Goal: Communication & Community: Share content

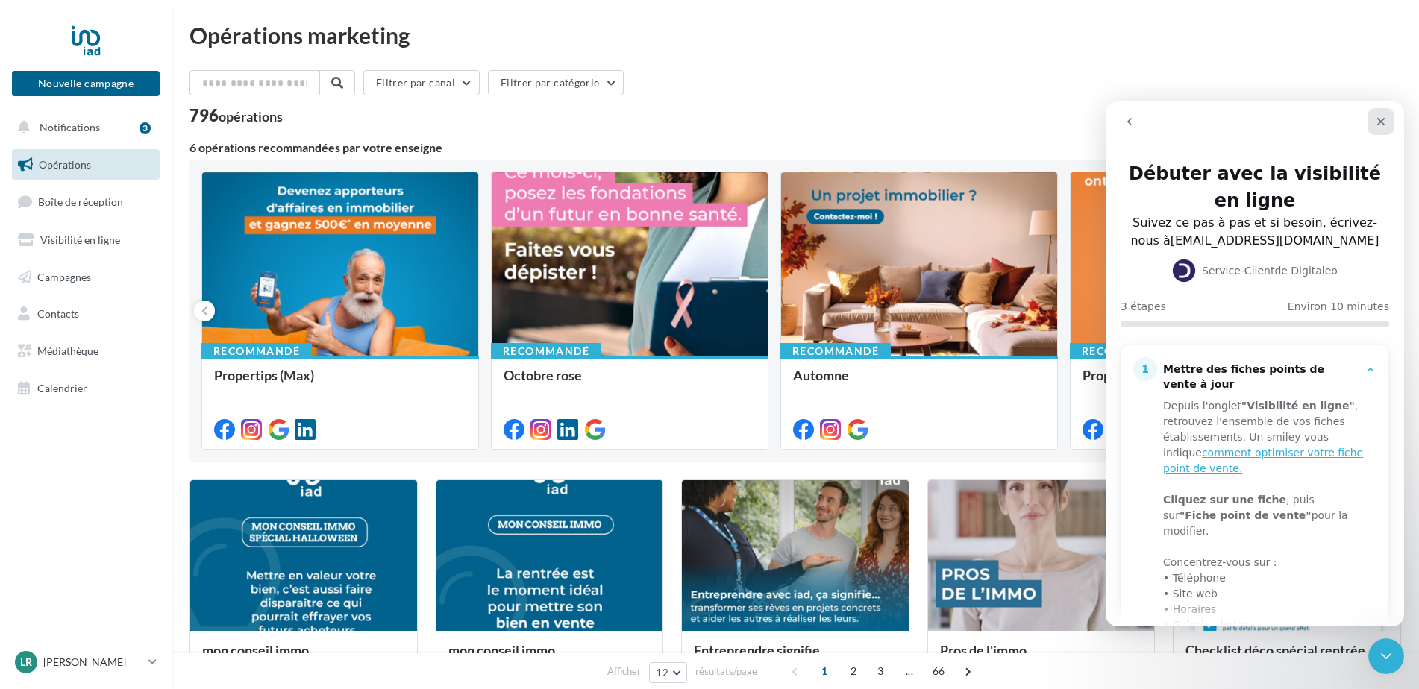
click at [1378, 115] on div "Fermer" at bounding box center [1381, 121] width 27 height 27
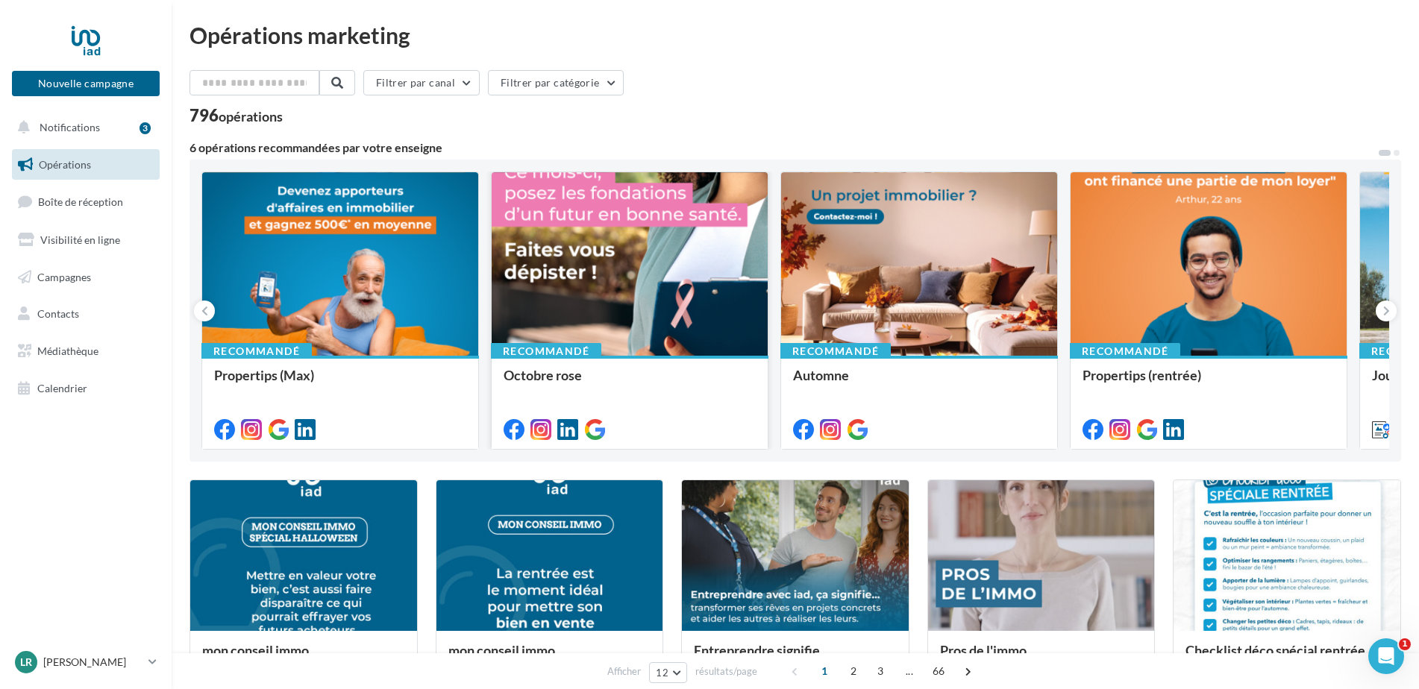
click at [530, 317] on div at bounding box center [630, 264] width 276 height 185
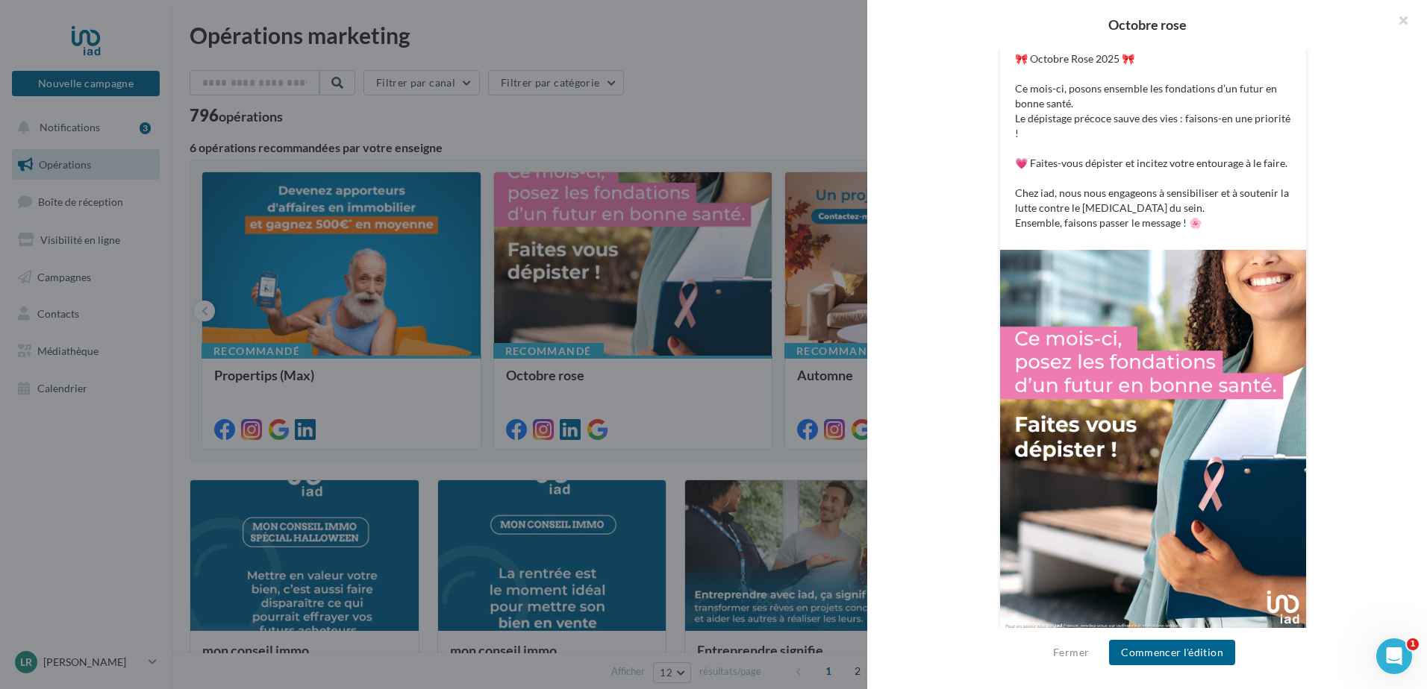
scroll to position [328, 0]
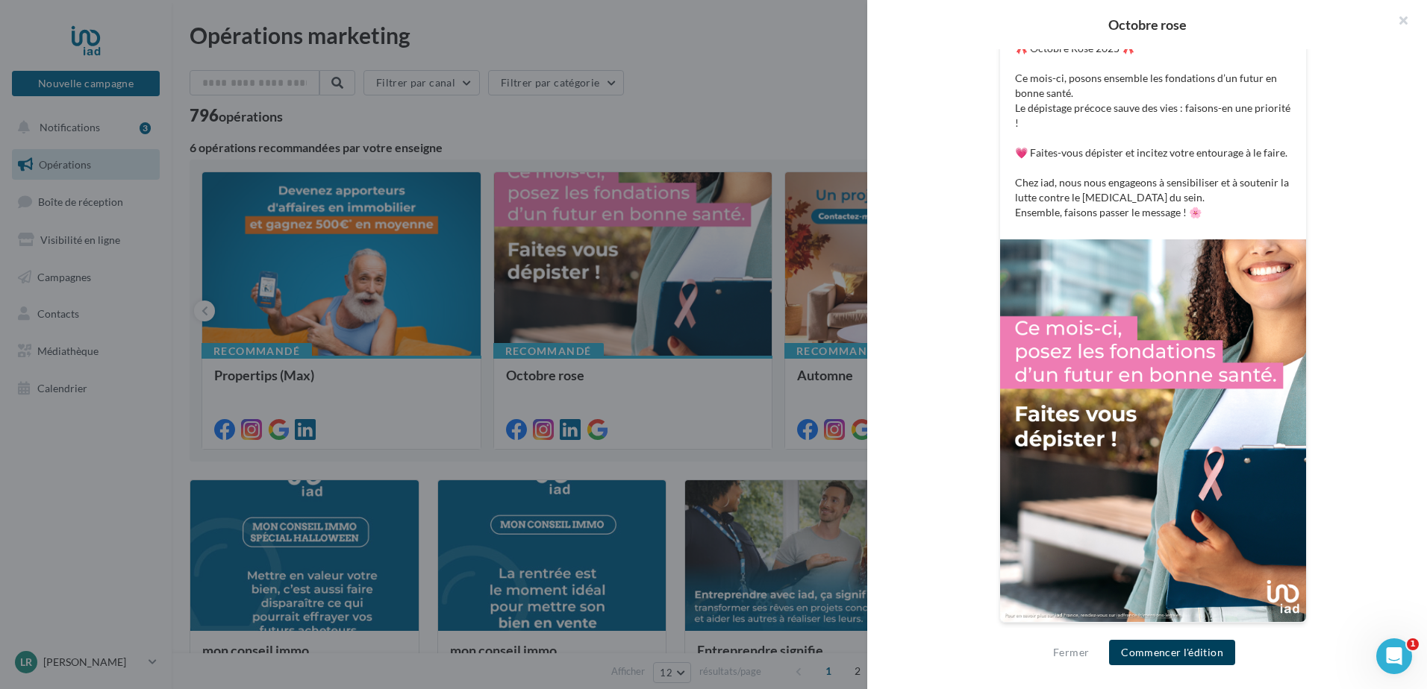
click at [1136, 654] on button "Commencer l'édition" at bounding box center [1172, 652] width 126 height 25
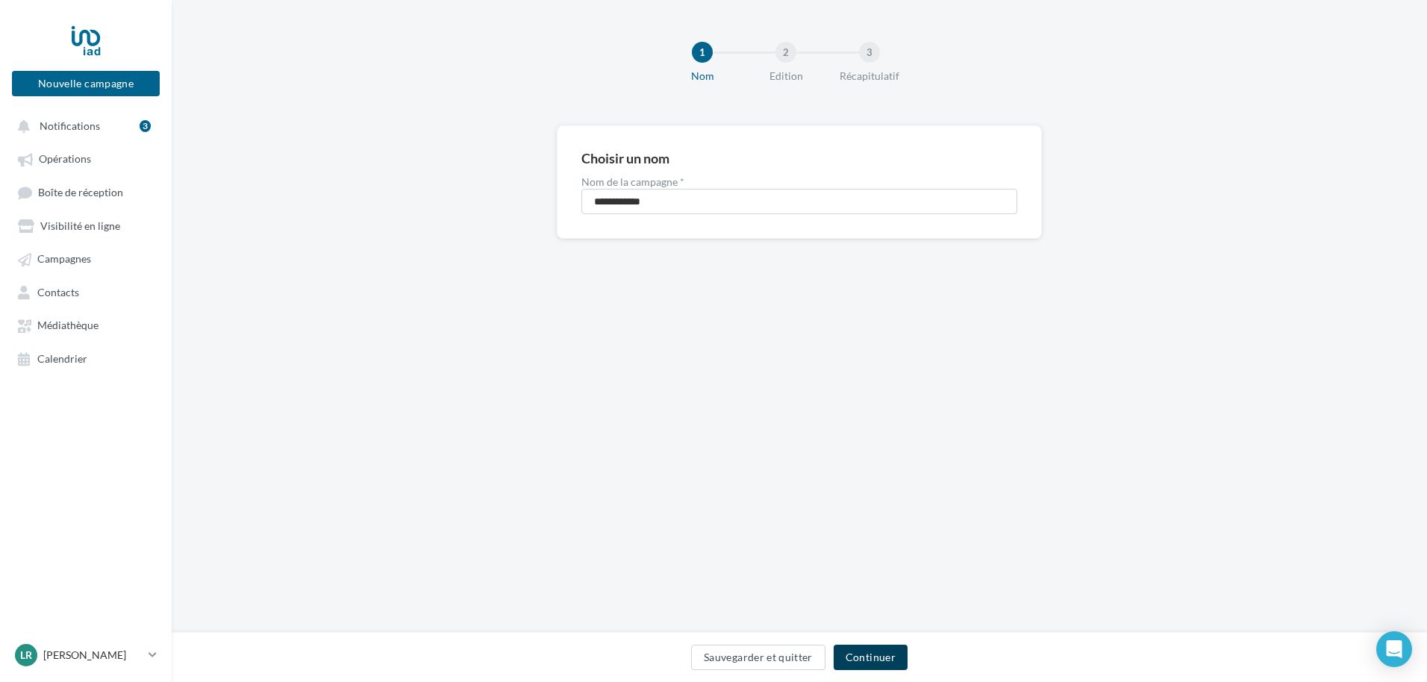
click at [891, 652] on button "Continuer" at bounding box center [870, 657] width 74 height 25
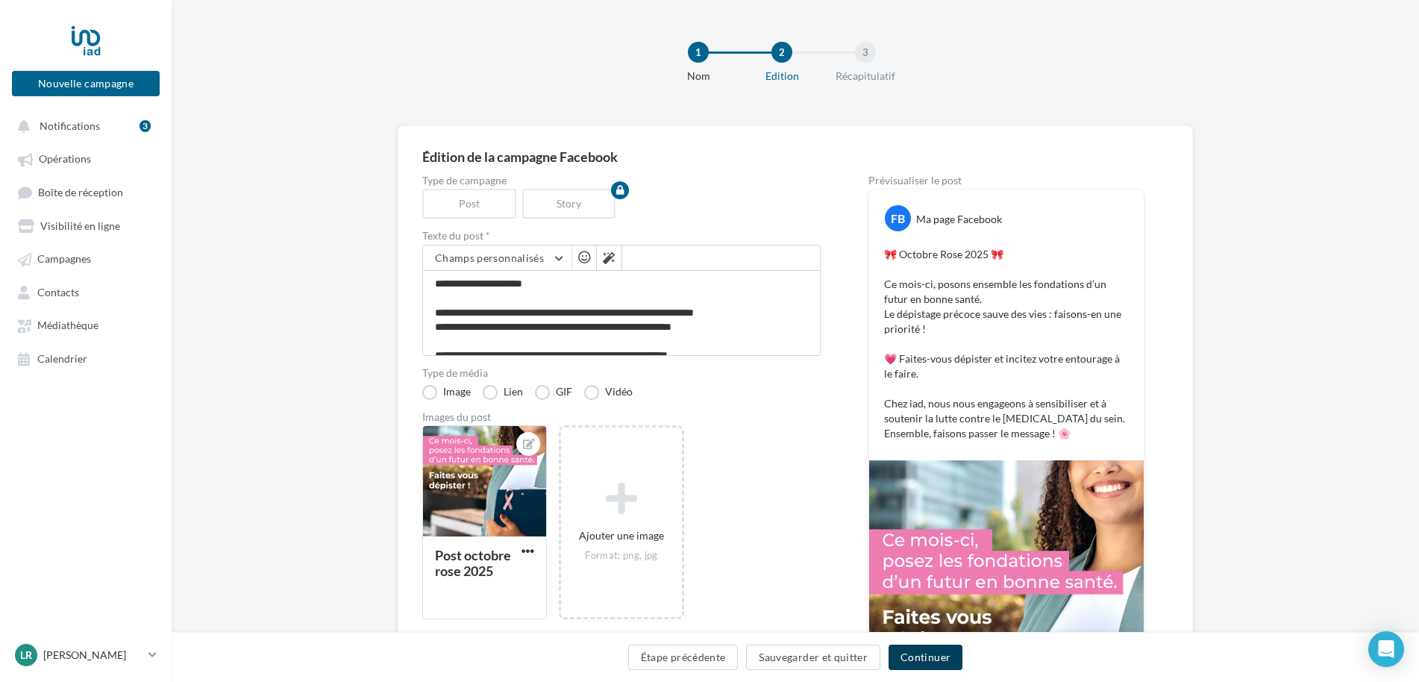
click at [923, 663] on button "Continuer" at bounding box center [926, 657] width 74 height 25
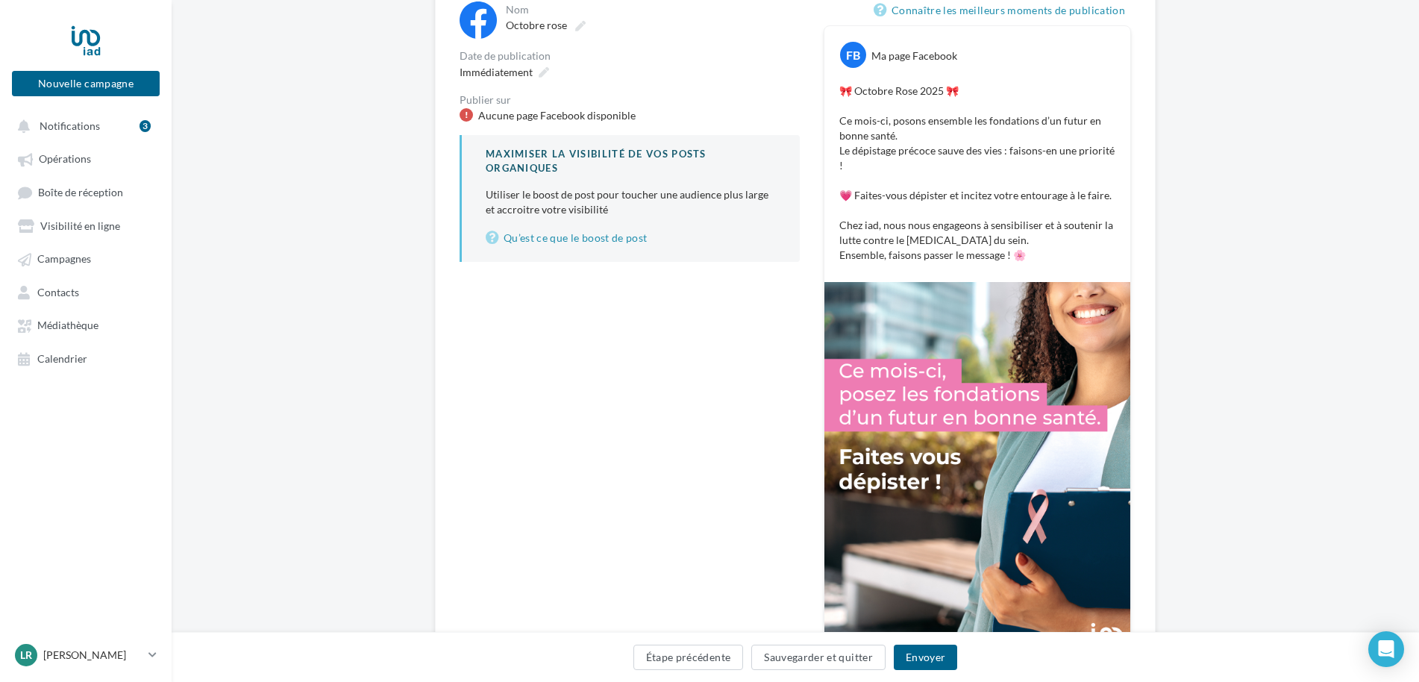
scroll to position [140, 0]
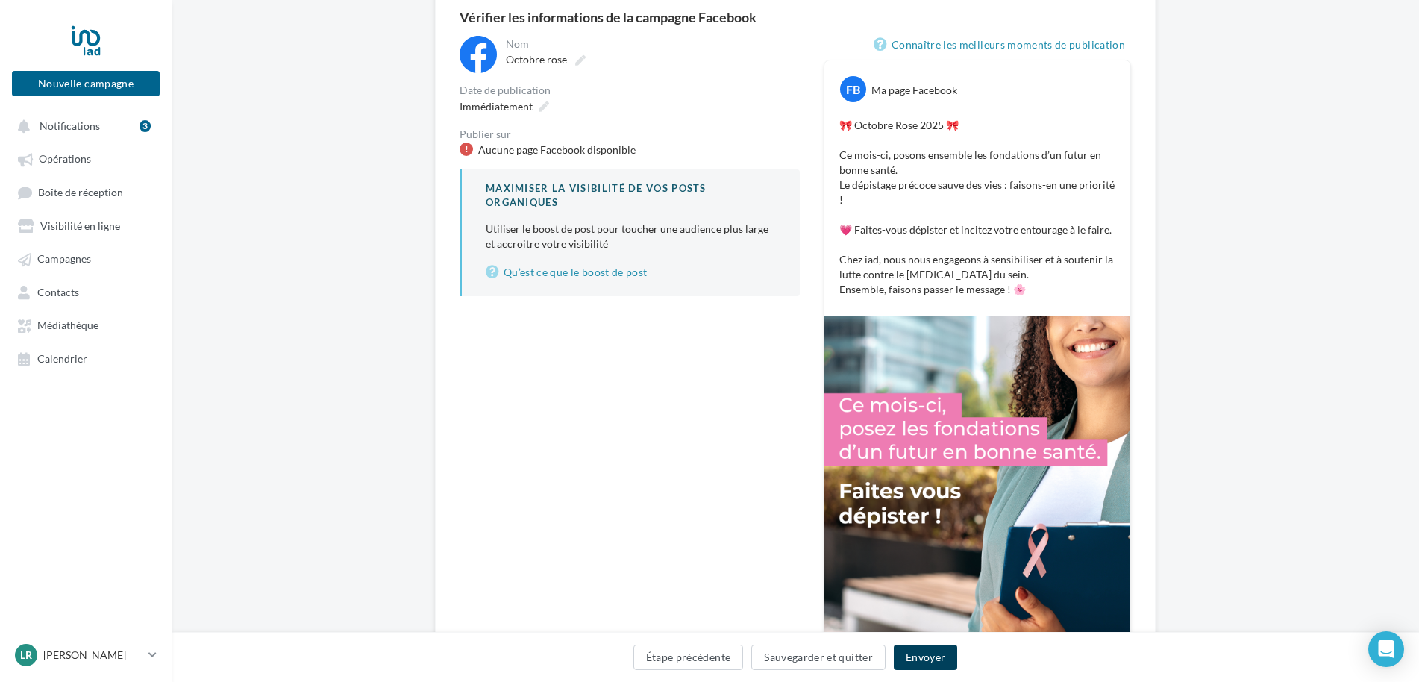
click at [953, 654] on button "Envoyer" at bounding box center [925, 657] width 63 height 25
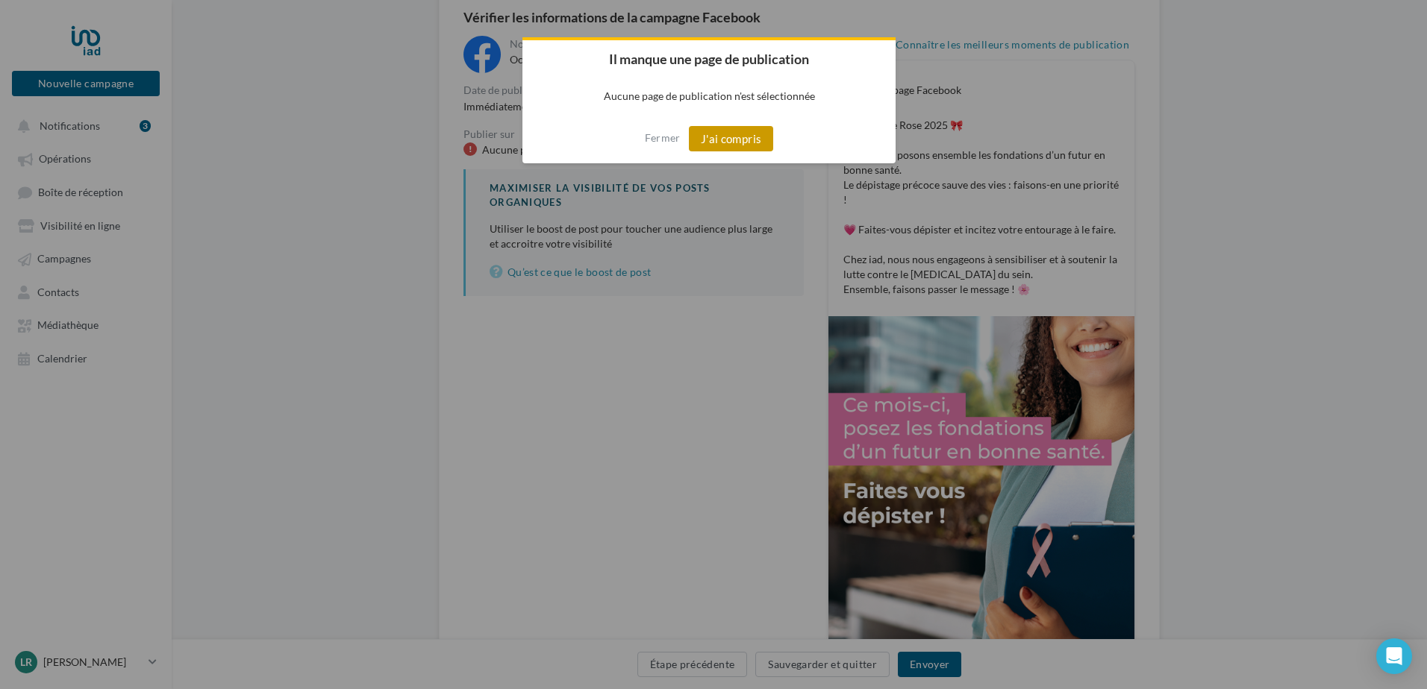
click at [704, 135] on button "J'ai compris" at bounding box center [731, 138] width 85 height 25
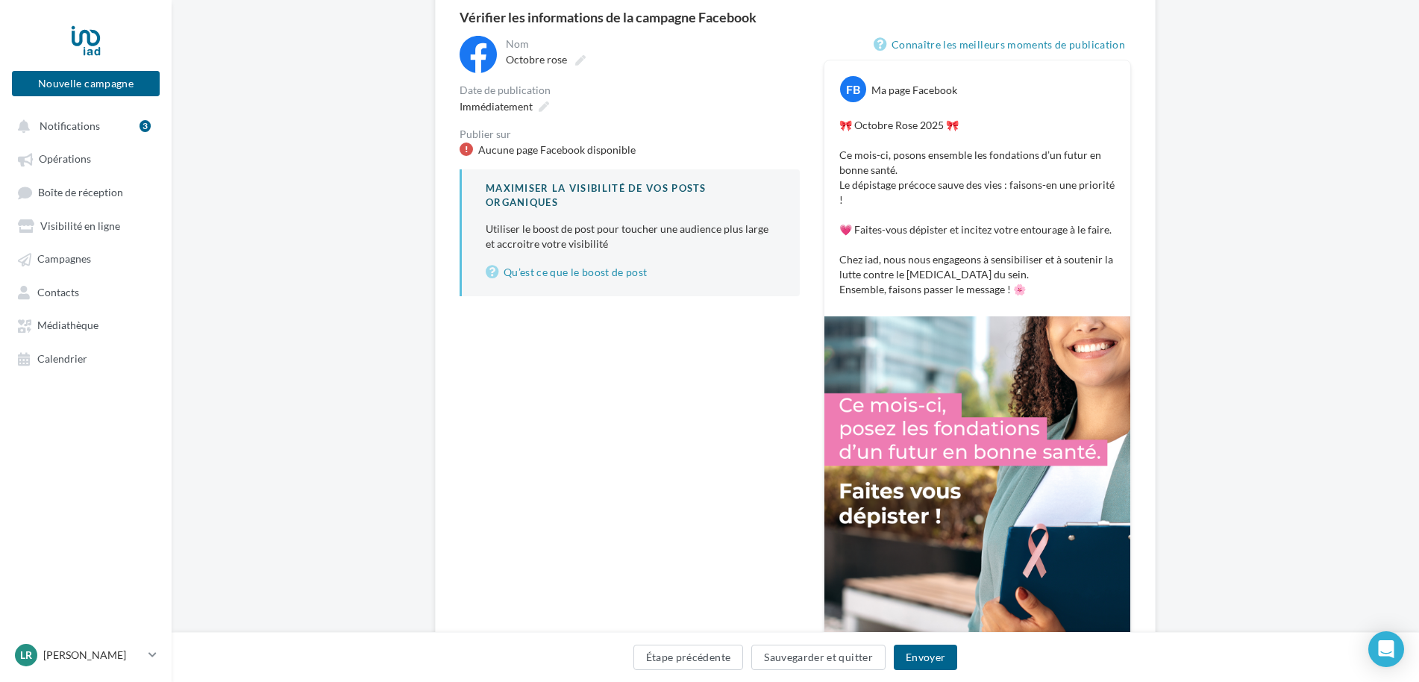
click at [937, 162] on p "🎀 Octobre Rose 2025 🎀 Ce mois-ci, posons ensemble les fondations d’un futur en …" at bounding box center [977, 207] width 276 height 179
click at [955, 201] on p "🎀 Octobre Rose 2025 🎀 Ce mois-ci, posons ensemble les fondations d’un futur en …" at bounding box center [977, 207] width 276 height 179
click at [517, 111] on span "Immédiatement" at bounding box center [496, 106] width 73 height 13
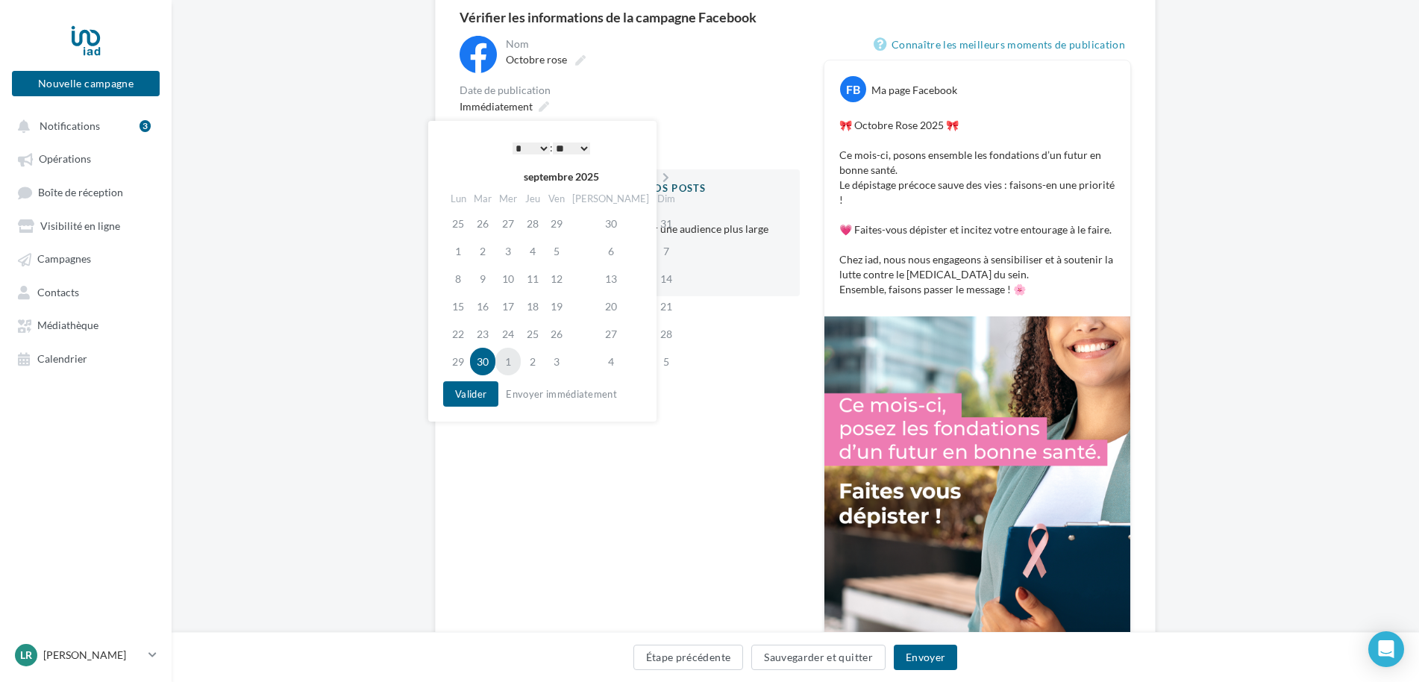
click at [513, 358] on td "1" at bounding box center [507, 362] width 25 height 28
click at [488, 360] on td "30" at bounding box center [482, 362] width 25 height 28
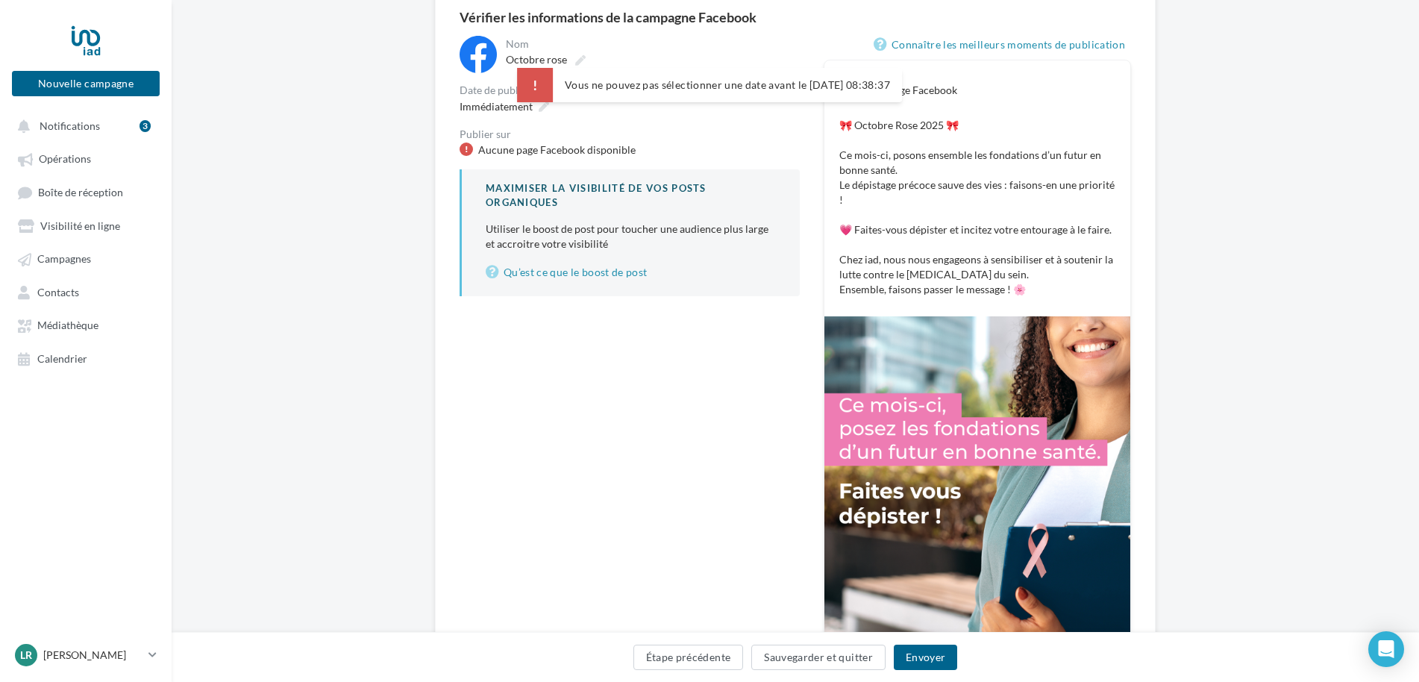
click at [584, 90] on body "× 3 Vous ne pouvez pas sélectionner une date avant le 30/09/2025 08:38:37 Nouve…" at bounding box center [709, 201] width 1419 height 682
click at [530, 111] on span "Immédiatement" at bounding box center [496, 106] width 73 height 13
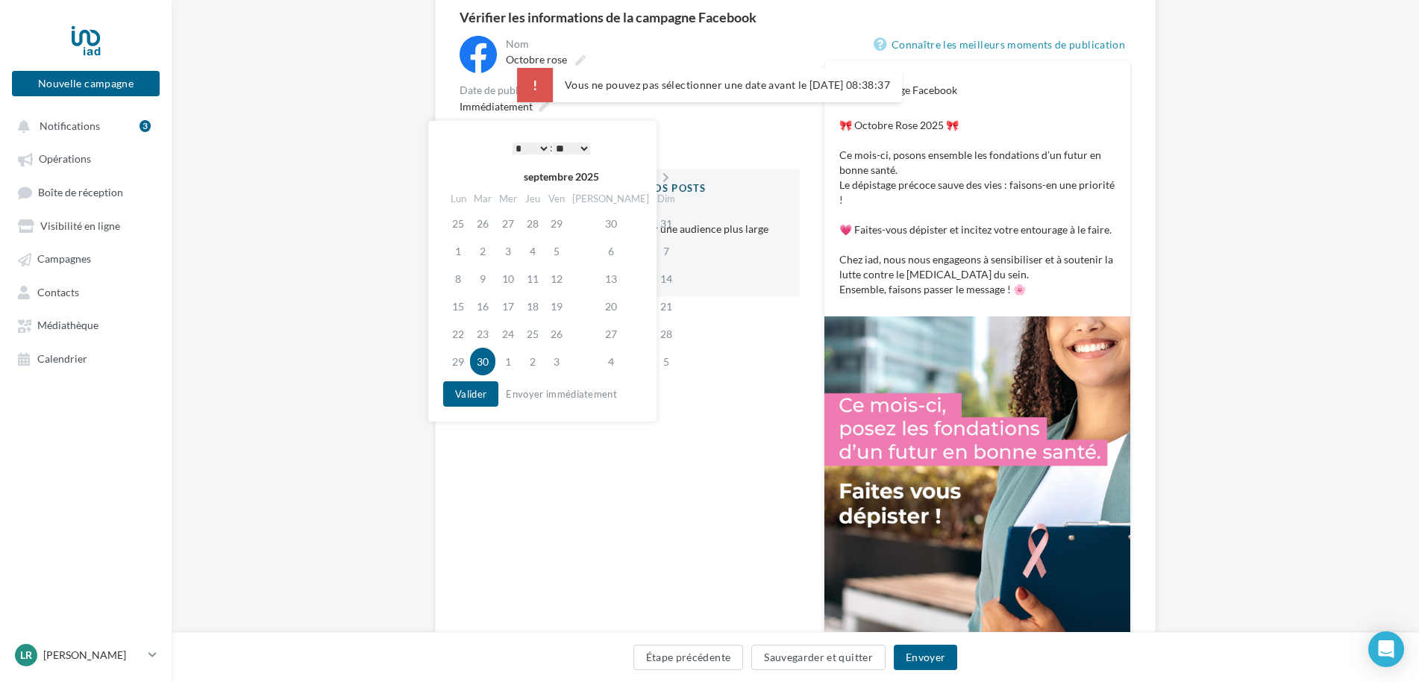
click at [529, 145] on select "* * * * * * * * * * ** ** ** ** ** ** ** ** ** ** ** ** ** **" at bounding box center [531, 149] width 37 height 12
click at [692, 71] on div "**********" at bounding box center [651, 54] width 297 height 37
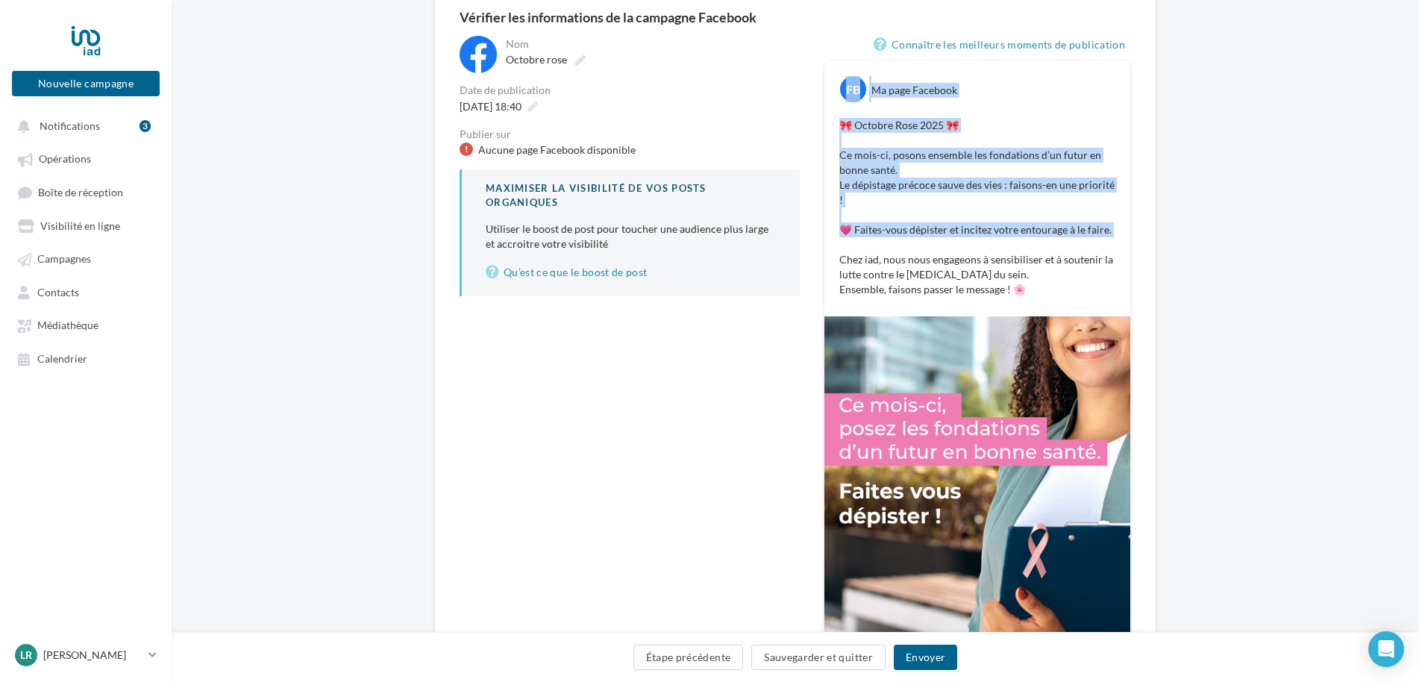
drag, startPoint x: 932, startPoint y: 243, endPoint x: 741, endPoint y: 341, distance: 214.9
click at [741, 341] on div "**********" at bounding box center [796, 377] width 672 height 683
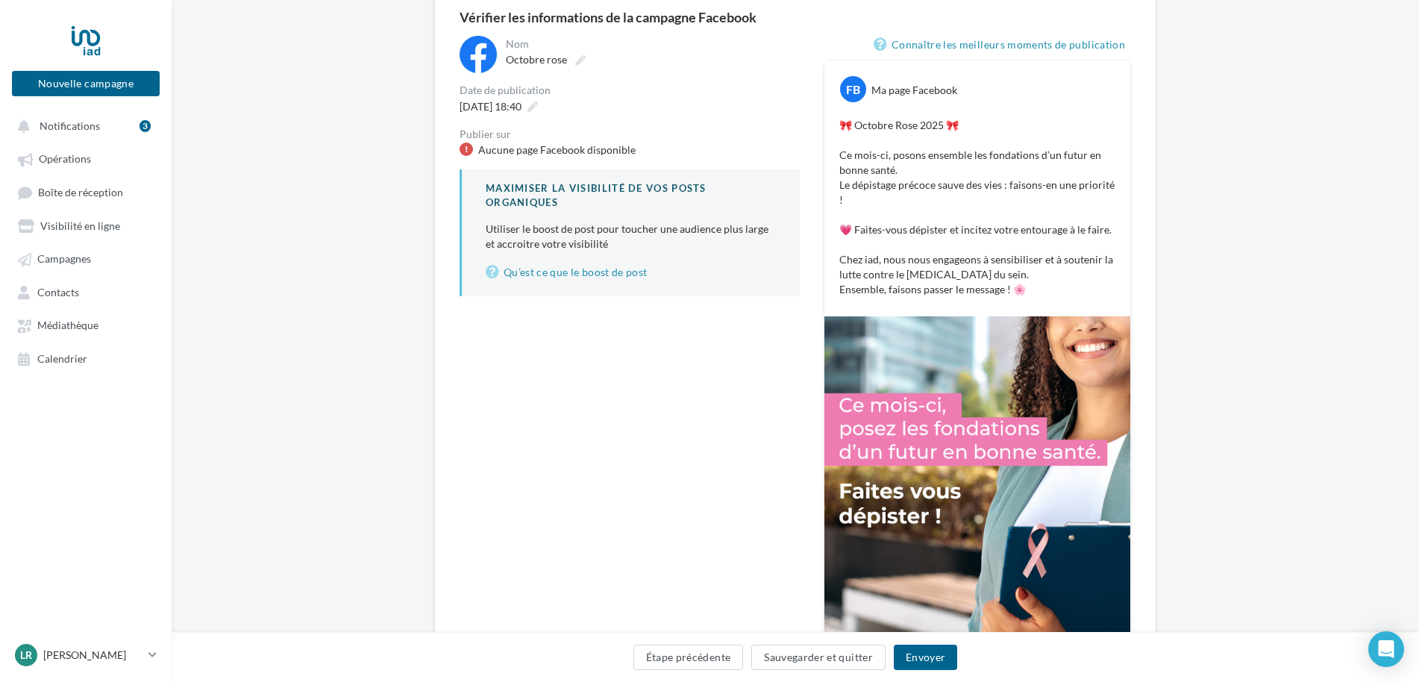
click at [820, 525] on div "**********" at bounding box center [796, 377] width 672 height 683
click at [942, 656] on button "Envoyer" at bounding box center [925, 657] width 63 height 25
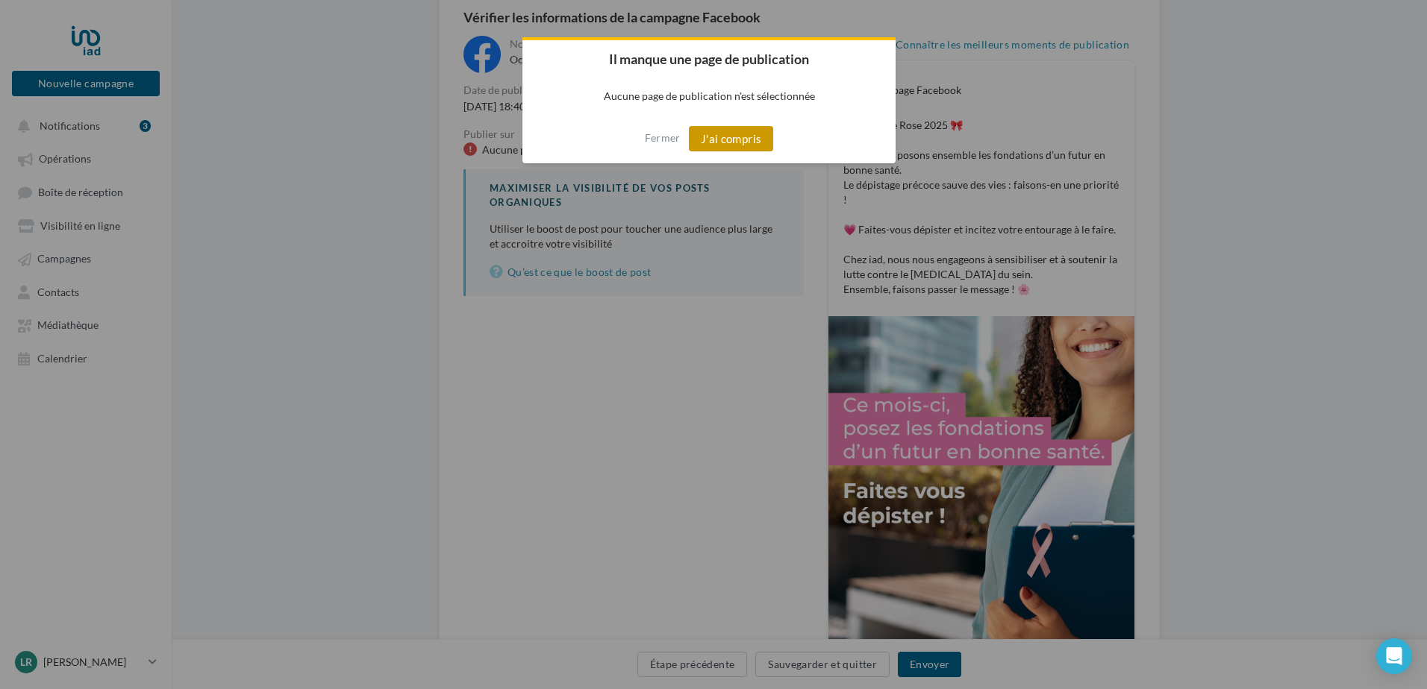
click at [730, 134] on button "J'ai compris" at bounding box center [731, 138] width 85 height 25
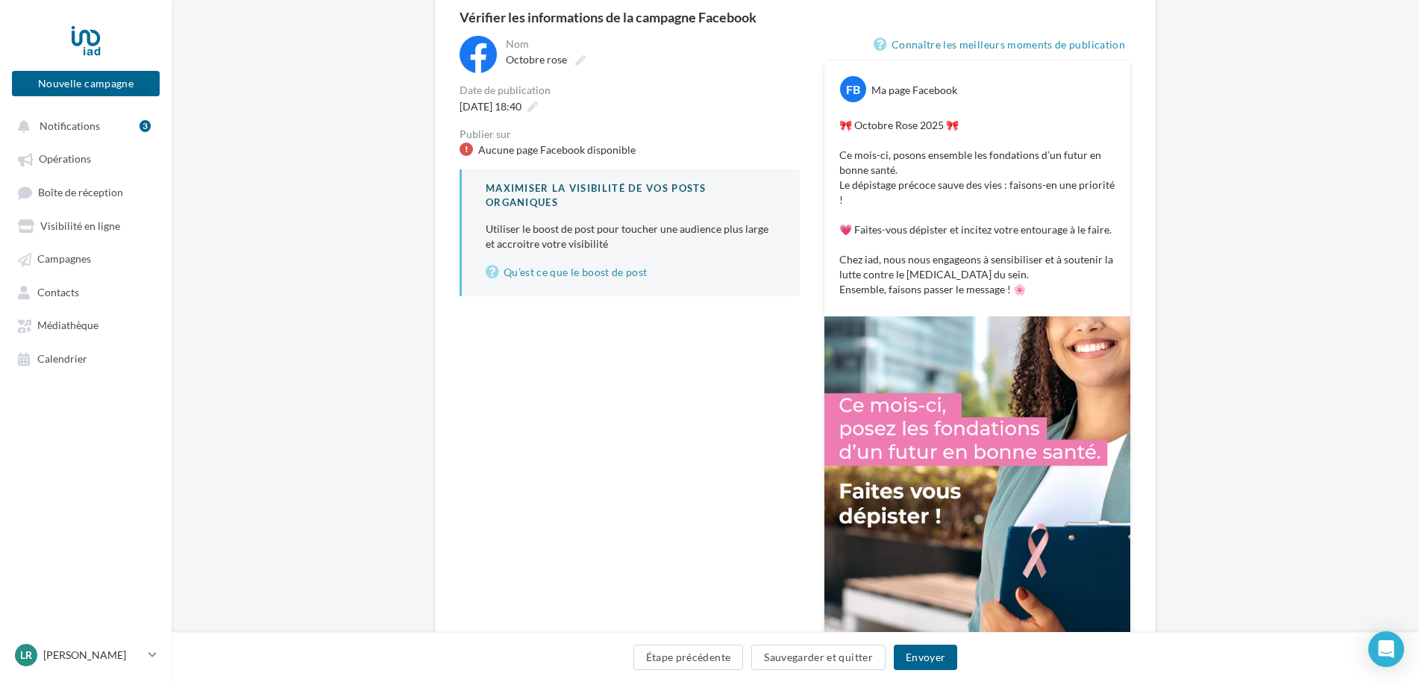
click at [936, 336] on img at bounding box center [978, 507] width 306 height 383
drag, startPoint x: 948, startPoint y: 510, endPoint x: 948, endPoint y: 415, distance: 94.8
click at [951, 509] on img at bounding box center [978, 507] width 306 height 383
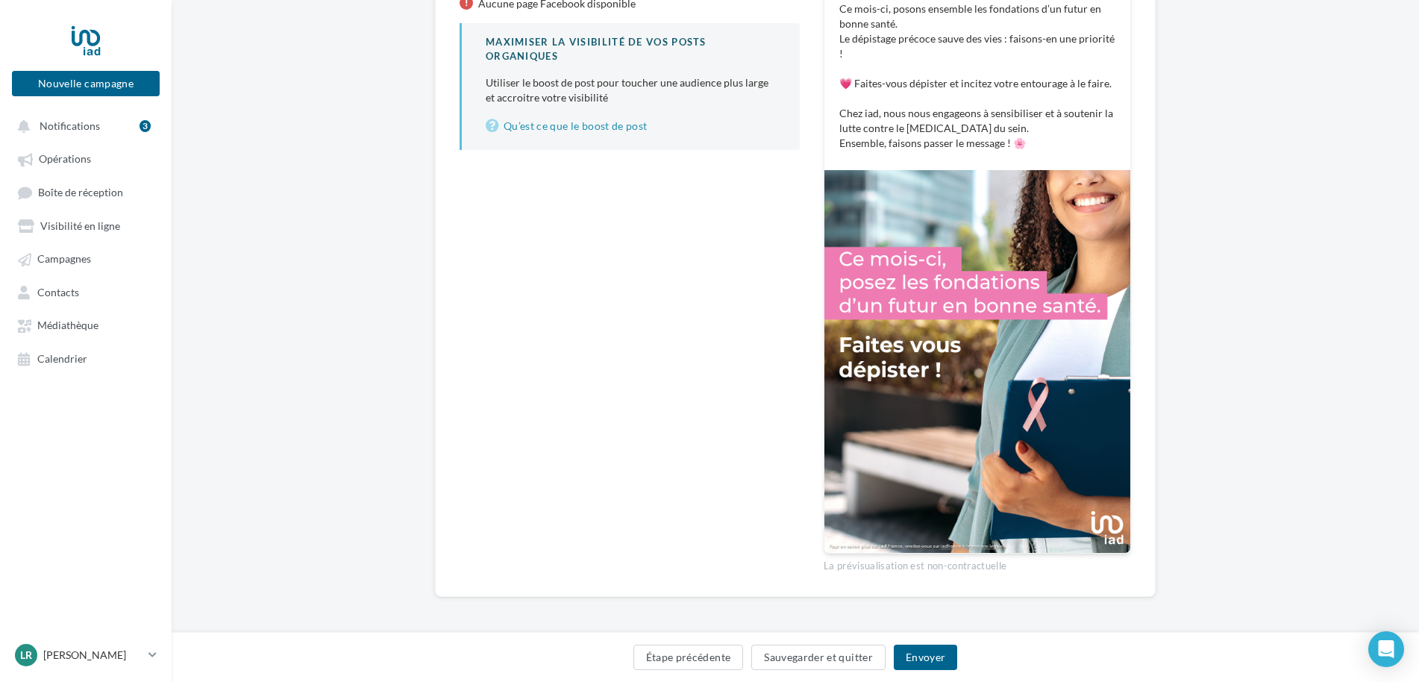
scroll to position [289, 0]
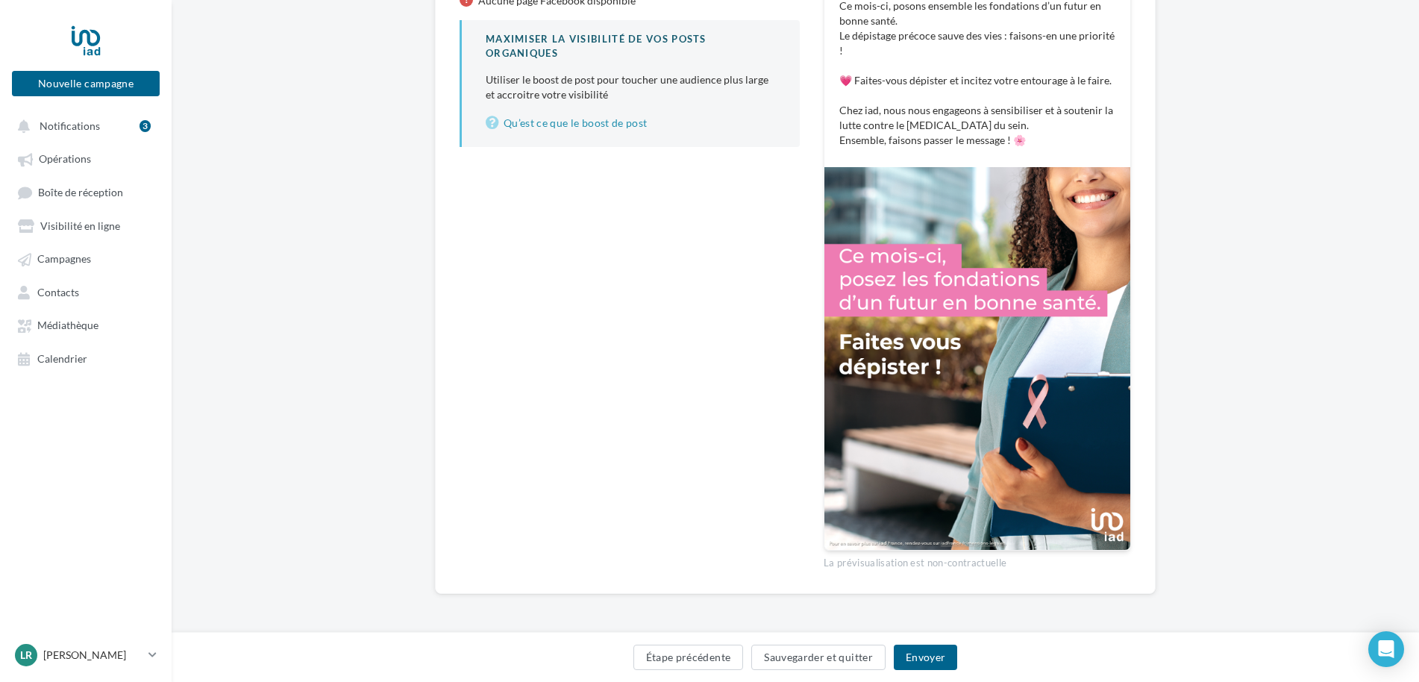
click at [901, 563] on div "La prévisualisation est non-contractuelle" at bounding box center [977, 560] width 307 height 19
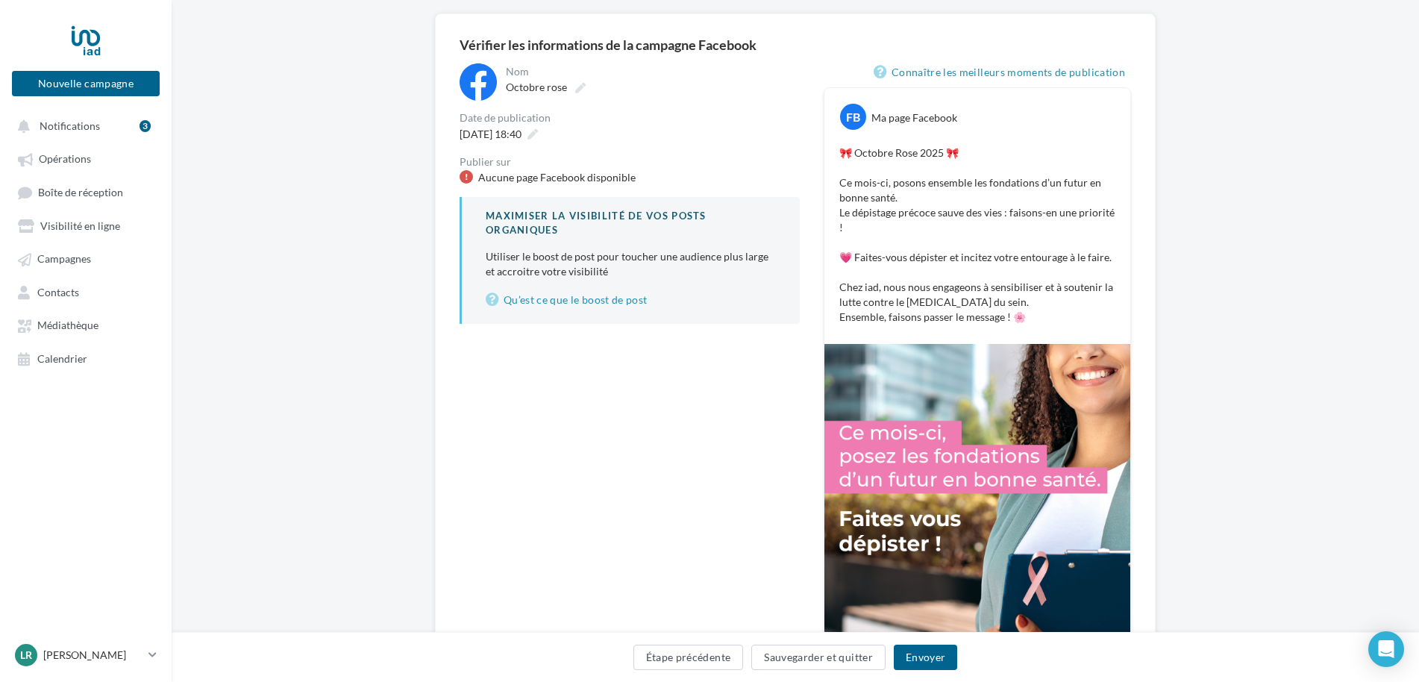
scroll to position [0, 0]
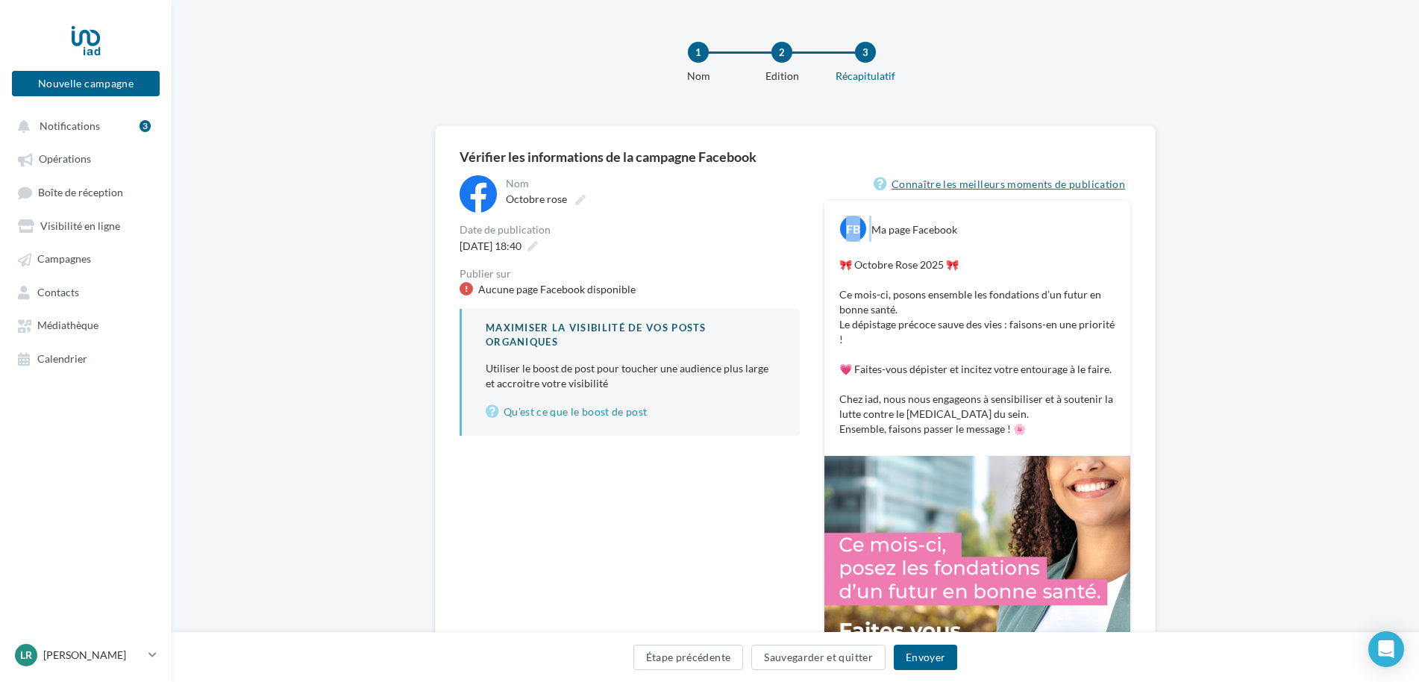
click at [948, 193] on div "Connaître les meilleurs moments de publication FB Ma page Facebook 🎀 Octobre Ro…" at bounding box center [977, 516] width 307 height 683
drag, startPoint x: 948, startPoint y: 193, endPoint x: 1060, endPoint y: 266, distance: 134.3
click at [1060, 266] on p "🎀 Octobre Rose 2025 🎀 Ce mois-ci, posons ensemble les fondations d’un futur en …" at bounding box center [977, 346] width 276 height 179
click at [872, 284] on p "🎀 Octobre Rose 2025 🎀 Ce mois-ci, posons ensemble les fondations d’un futur en …" at bounding box center [977, 346] width 276 height 179
click at [887, 371] on p "🎀 Octobre Rose 2025 🎀 Ce mois-ci, posons ensemble les fondations d’un futur en …" at bounding box center [977, 346] width 276 height 179
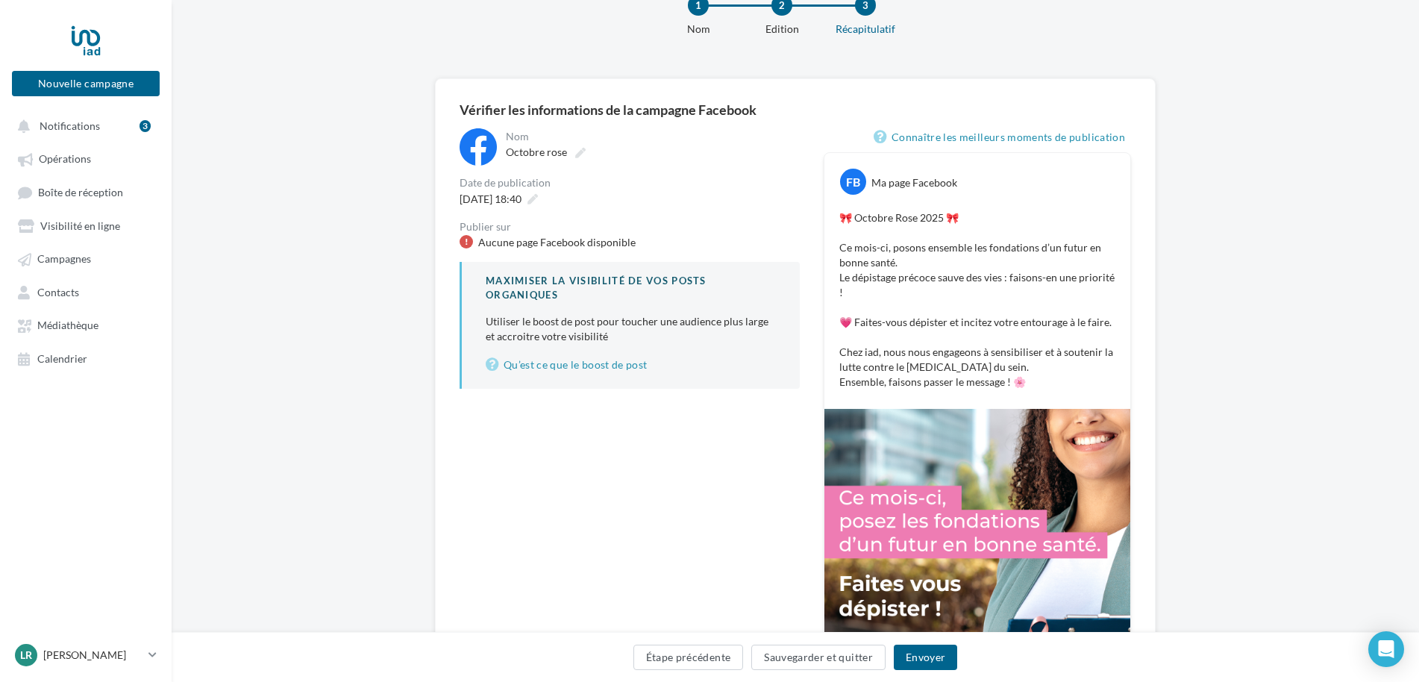
scroll to position [224, 0]
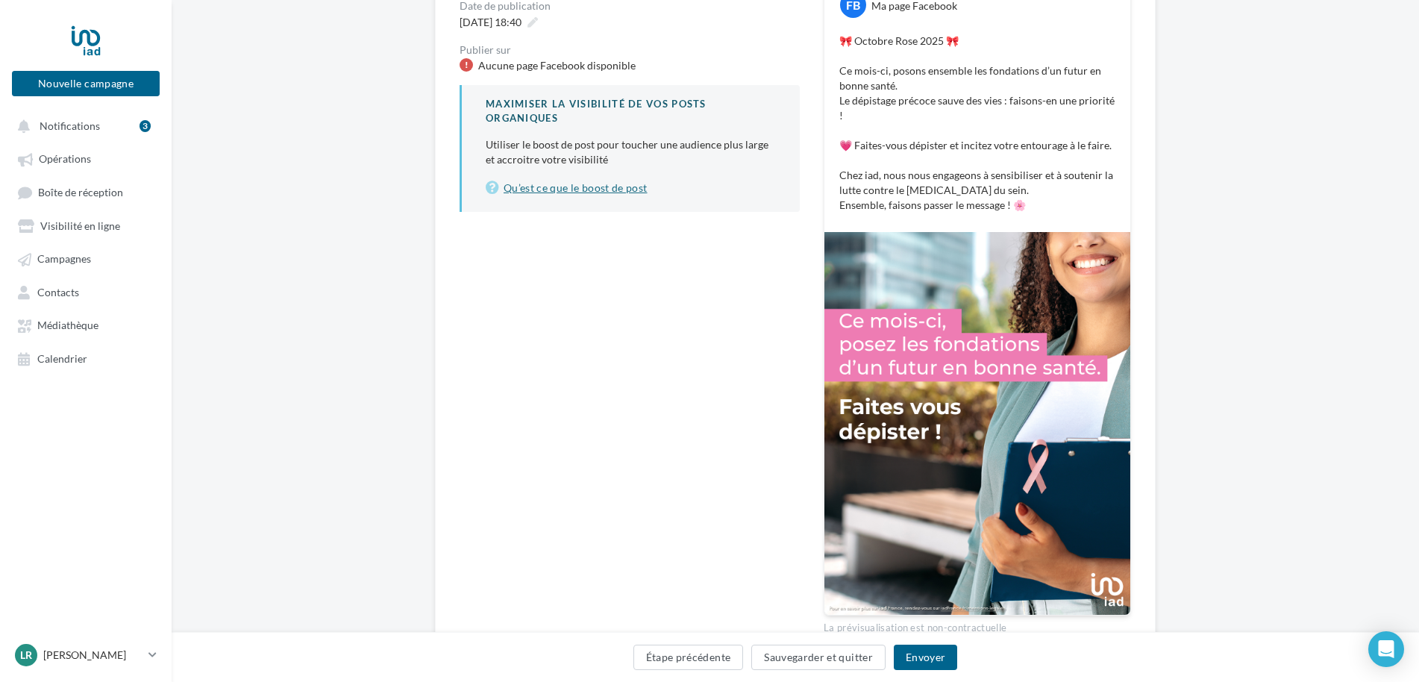
click at [571, 189] on link "Qu’est ce que le boost de post" at bounding box center [631, 188] width 290 height 18
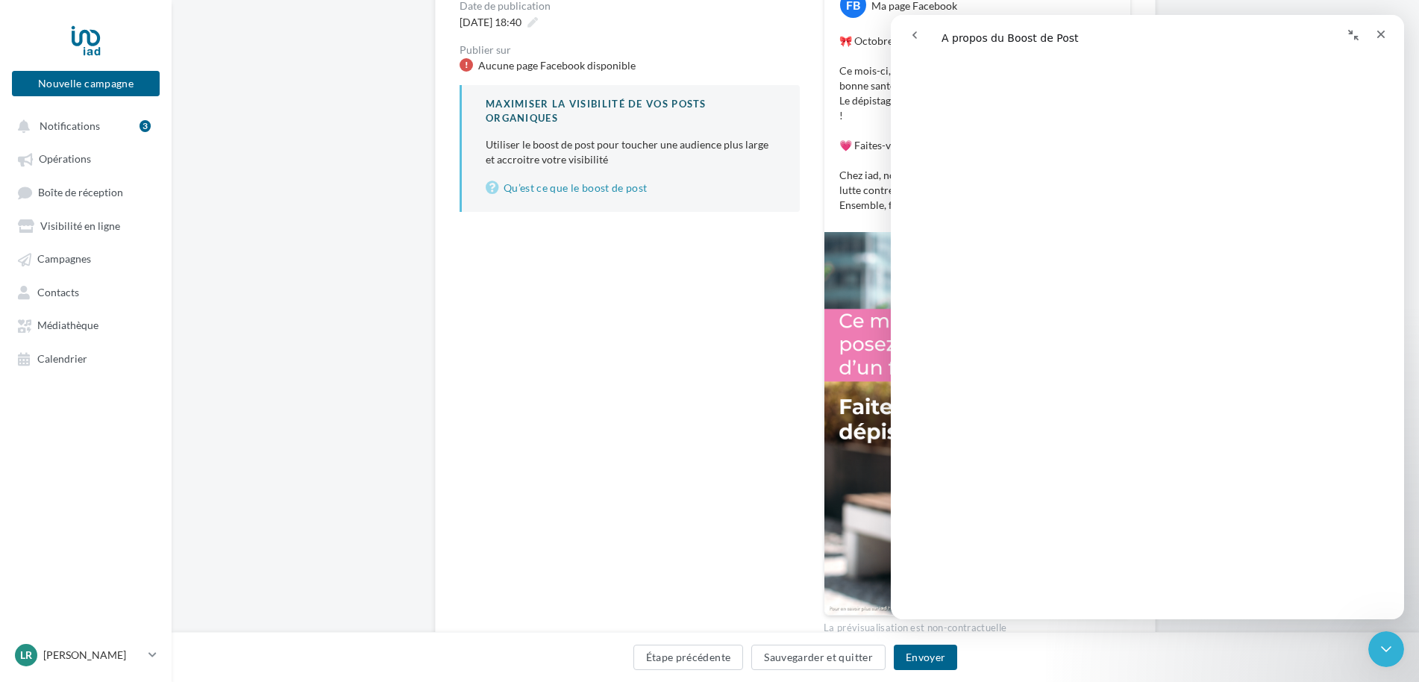
scroll to position [1791, 0]
click at [1381, 28] on icon "Fermer" at bounding box center [1381, 34] width 12 height 12
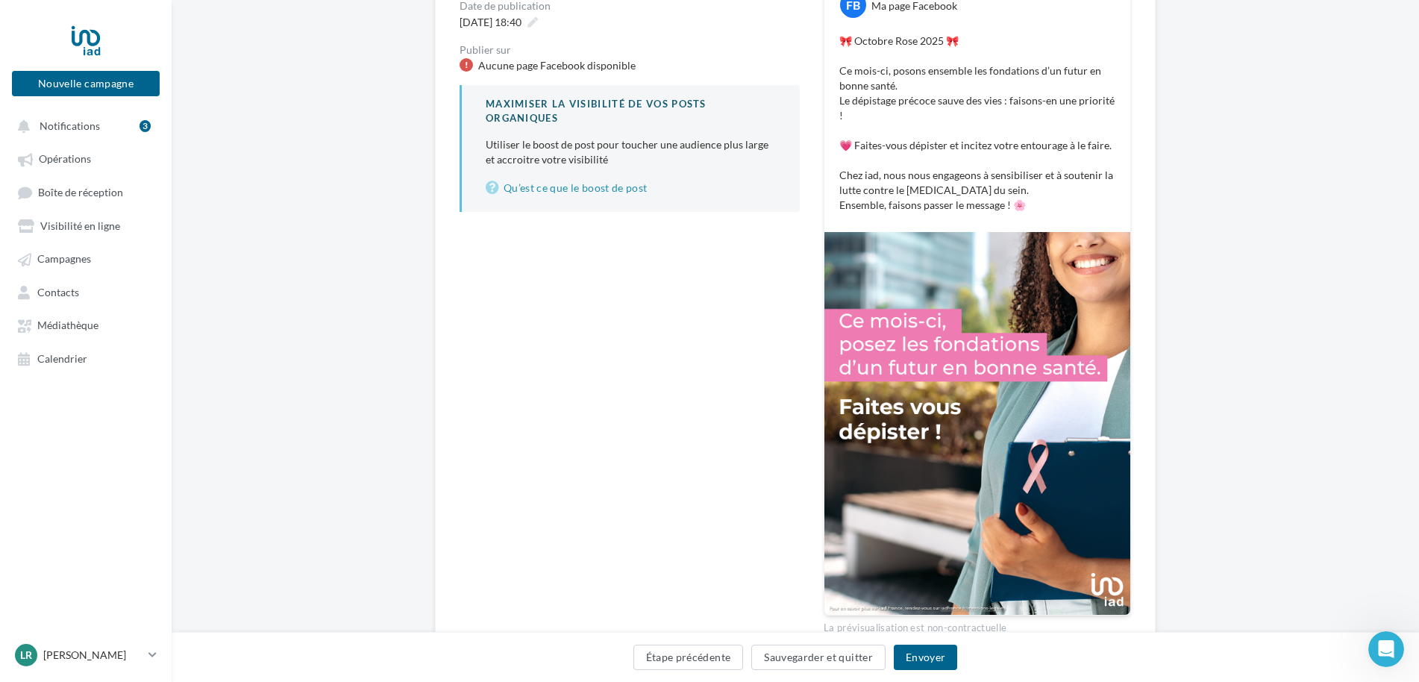
scroll to position [0, 0]
click at [931, 392] on img at bounding box center [978, 423] width 306 height 383
click at [851, 60] on p "🎀 Octobre Rose 2025 🎀 Ce mois-ci, posons ensemble les fondations d’un futur en …" at bounding box center [977, 123] width 276 height 179
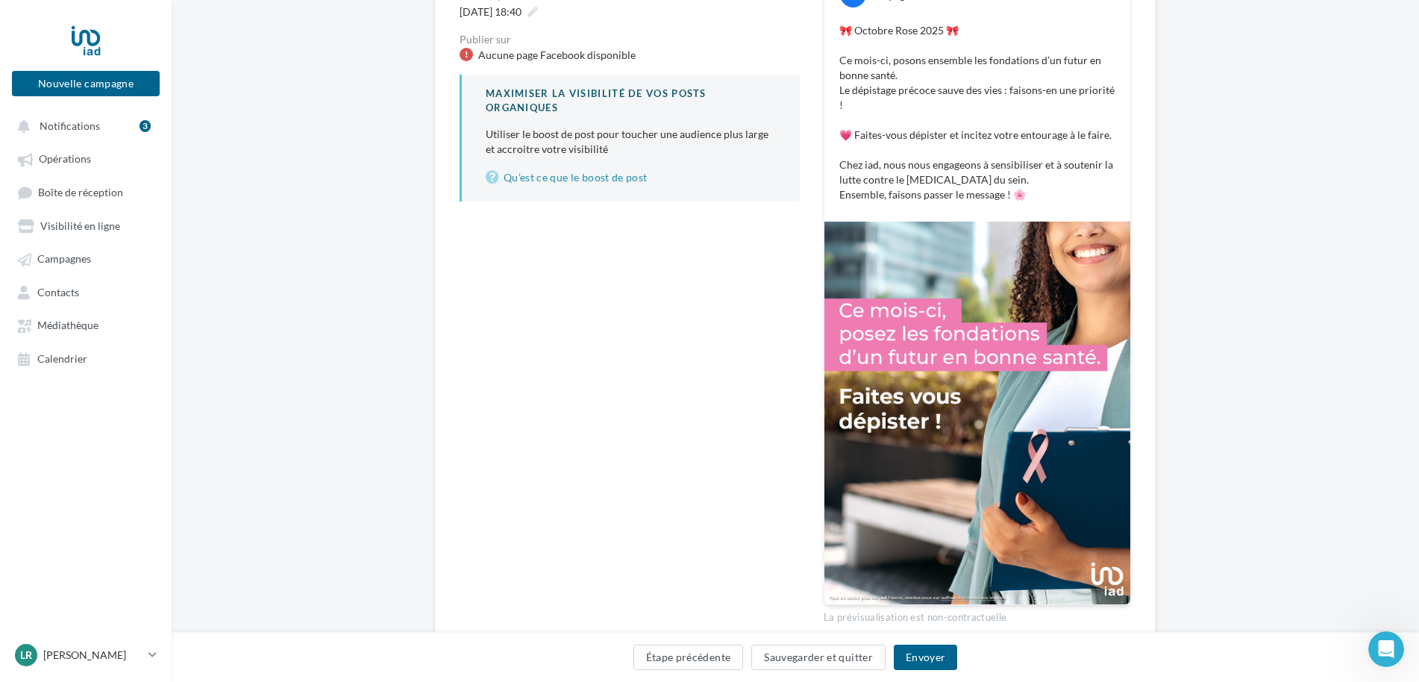
scroll to position [289, 0]
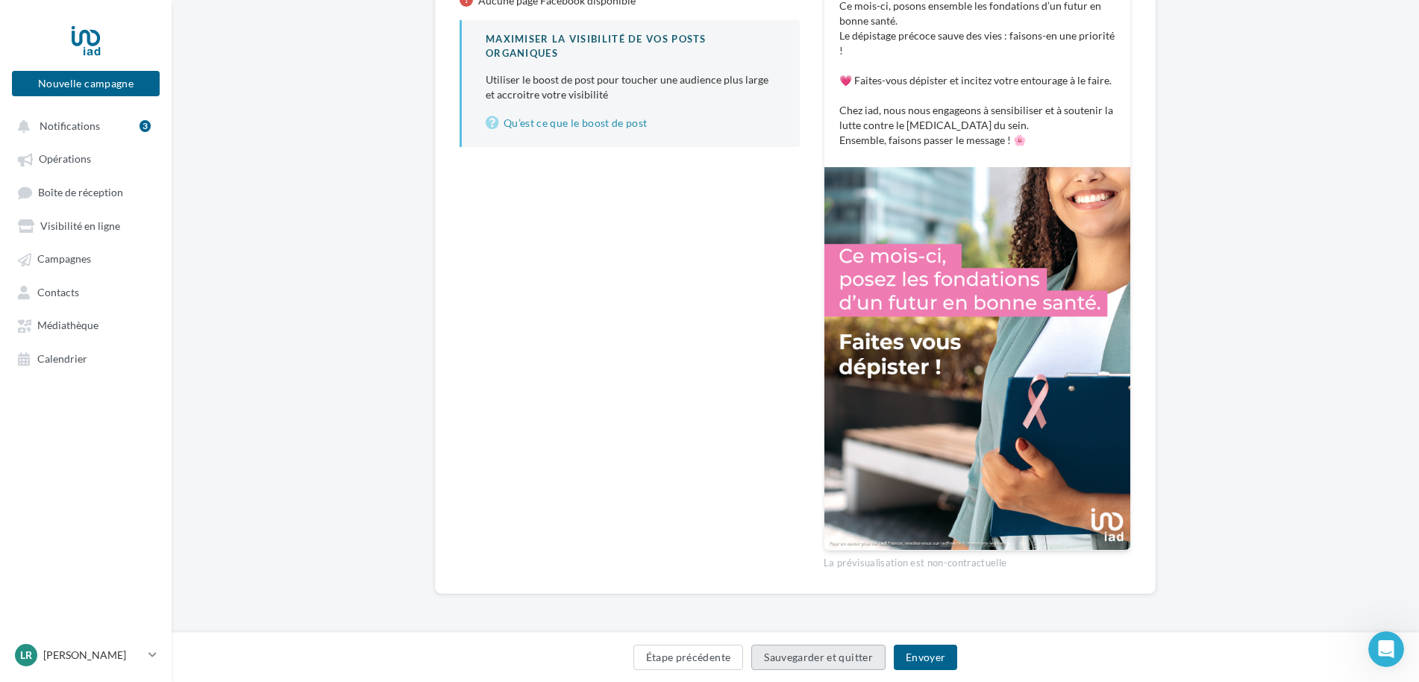
click at [790, 660] on button "Sauvegarder et quitter" at bounding box center [818, 657] width 134 height 25
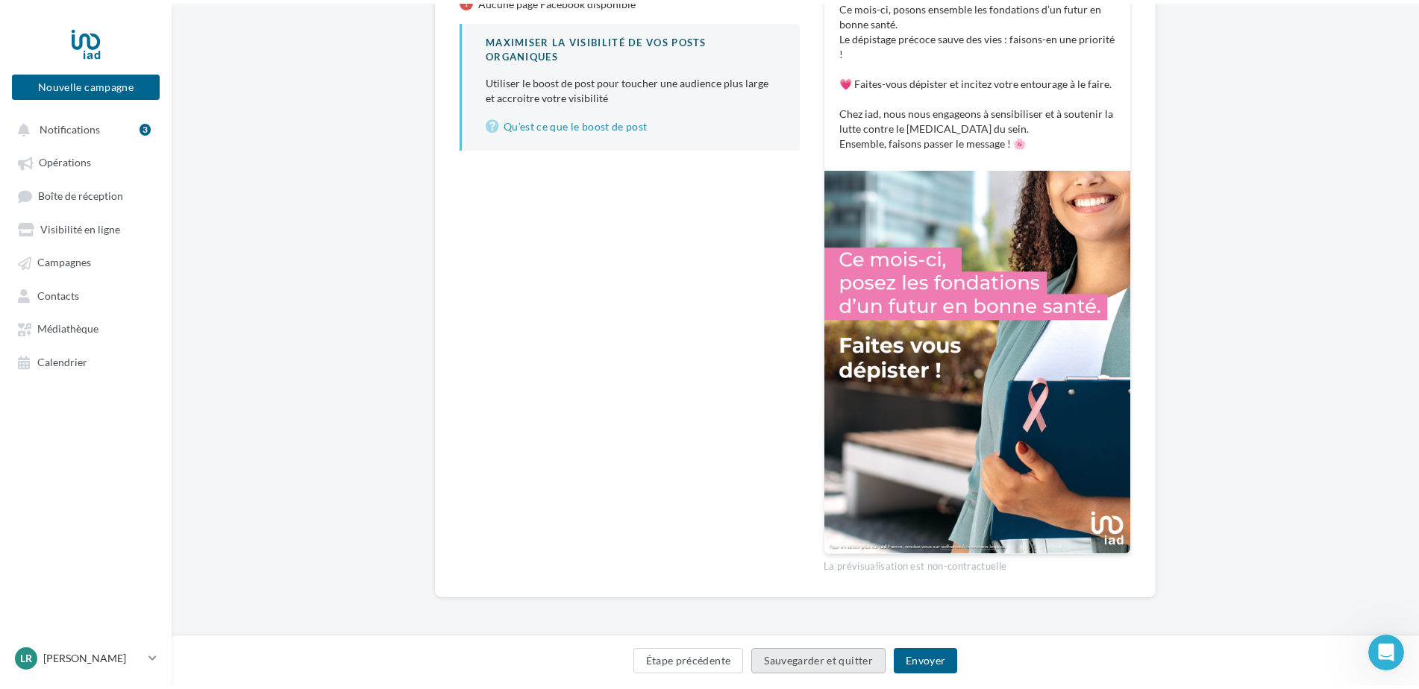
scroll to position [24, 0]
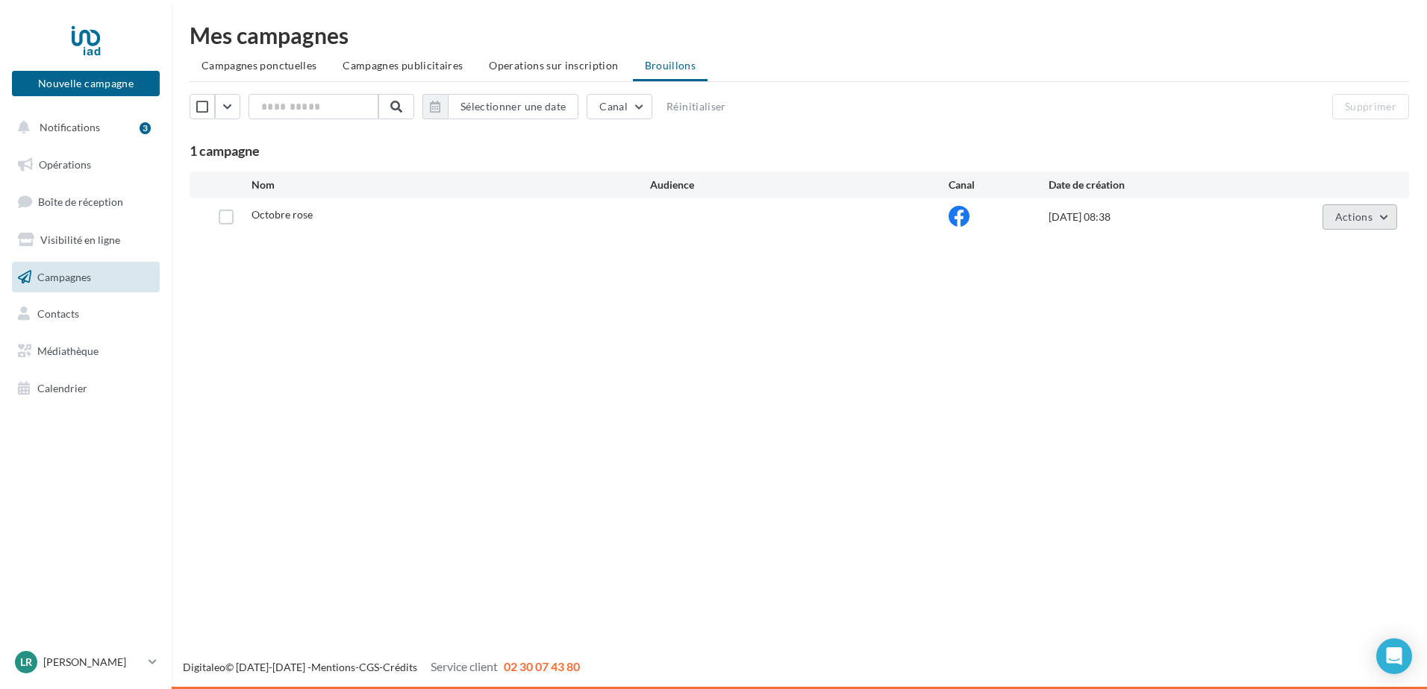
click at [1381, 216] on button "Actions" at bounding box center [1359, 216] width 75 height 25
click at [1290, 248] on button "Editer" at bounding box center [1322, 252] width 149 height 39
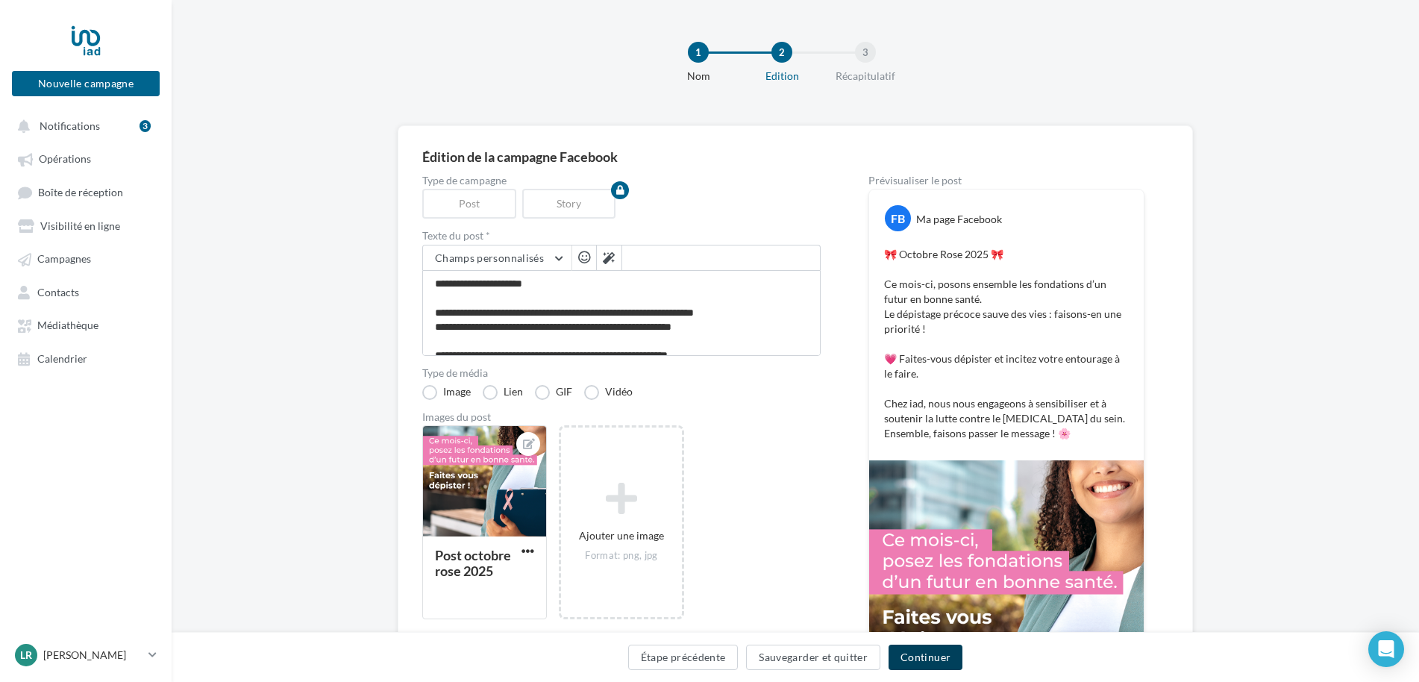
click at [916, 661] on button "Continuer" at bounding box center [926, 657] width 74 height 25
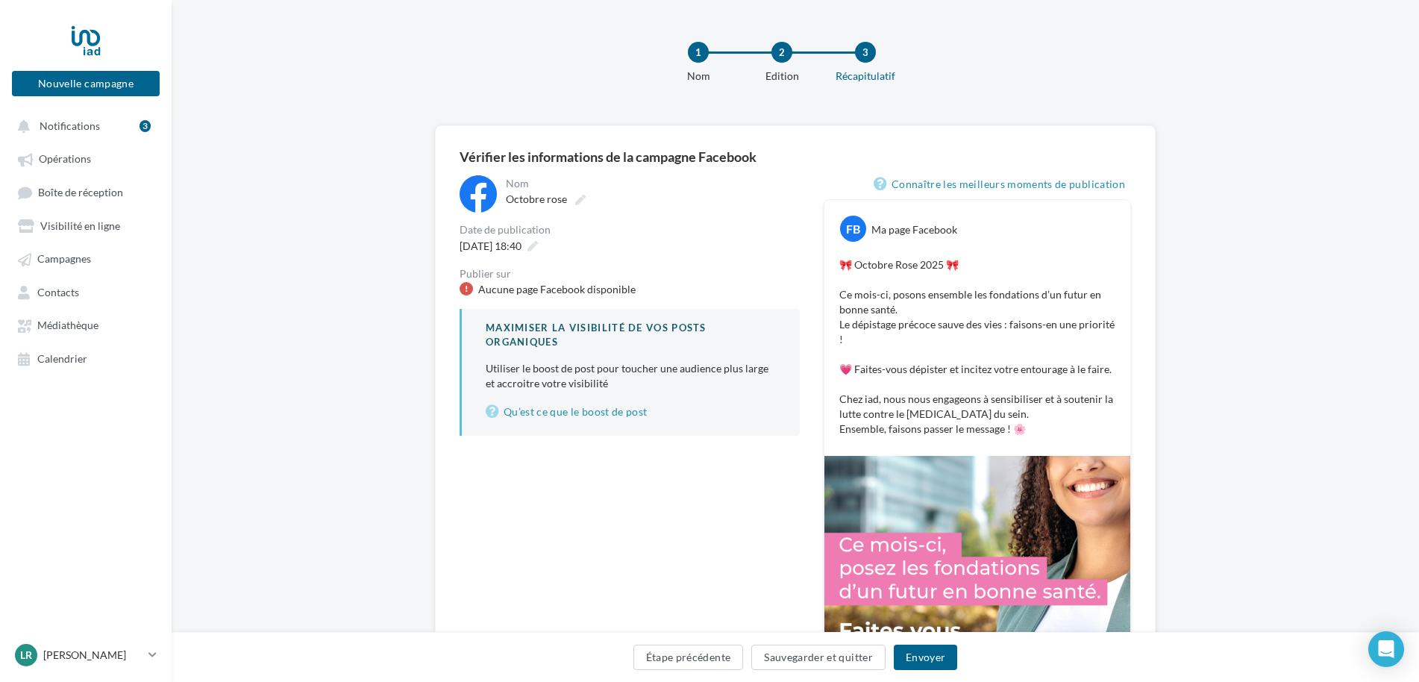
click at [530, 295] on div "Aucune page Facebook disponible" at bounding box center [556, 289] width 157 height 15
click at [510, 283] on div "Aucune page Facebook disponible" at bounding box center [556, 289] width 157 height 15
click at [493, 278] on div "Publier sur" at bounding box center [630, 274] width 340 height 10
click at [451, 290] on div "**********" at bounding box center [795, 503] width 721 height 757
click at [466, 292] on div at bounding box center [466, 288] width 13 height 13
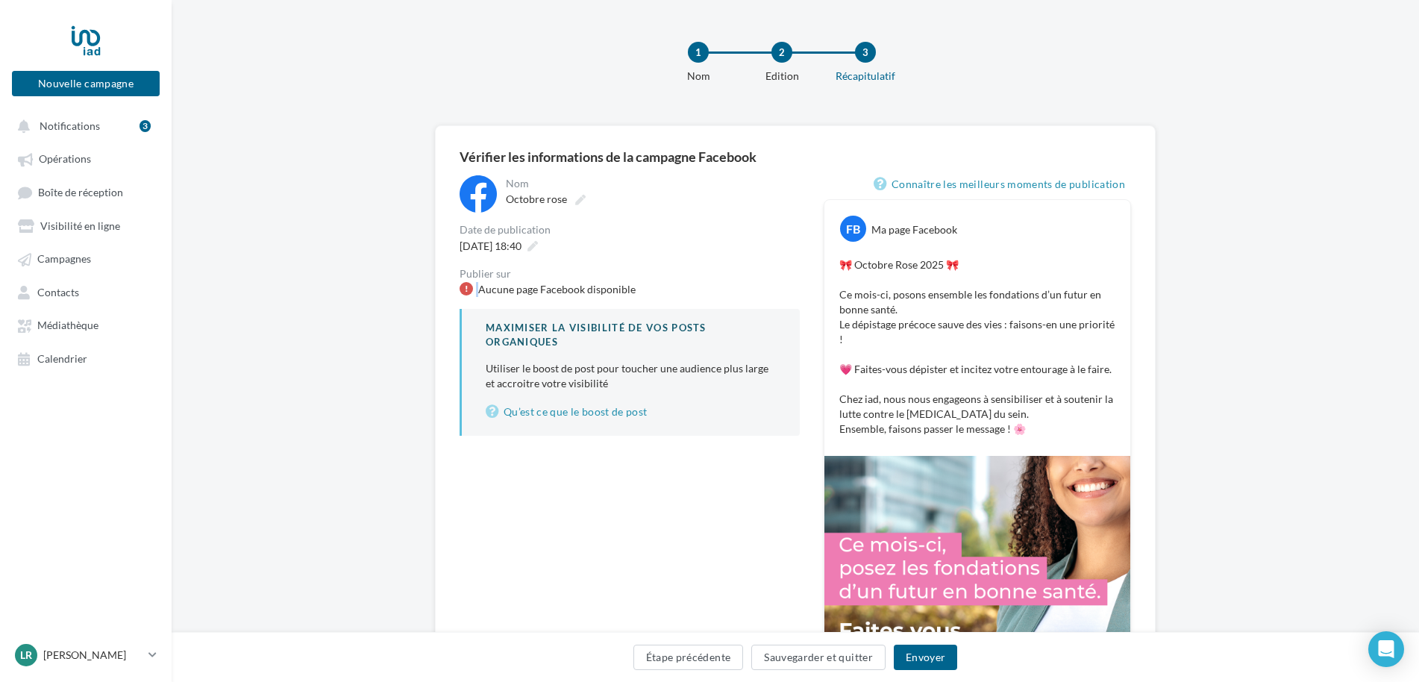
drag, startPoint x: 466, startPoint y: 292, endPoint x: 478, endPoint y: 286, distance: 14.0
click at [469, 290] on div at bounding box center [466, 288] width 13 height 13
click at [636, 287] on div "Aucune page Facebook disponible" at bounding box center [630, 289] width 340 height 15
click at [576, 286] on div "Aucune page Facebook disponible" at bounding box center [556, 289] width 157 height 15
click at [478, 281] on div "Publier sur Aucune page Facebook disponible" at bounding box center [630, 283] width 340 height 28
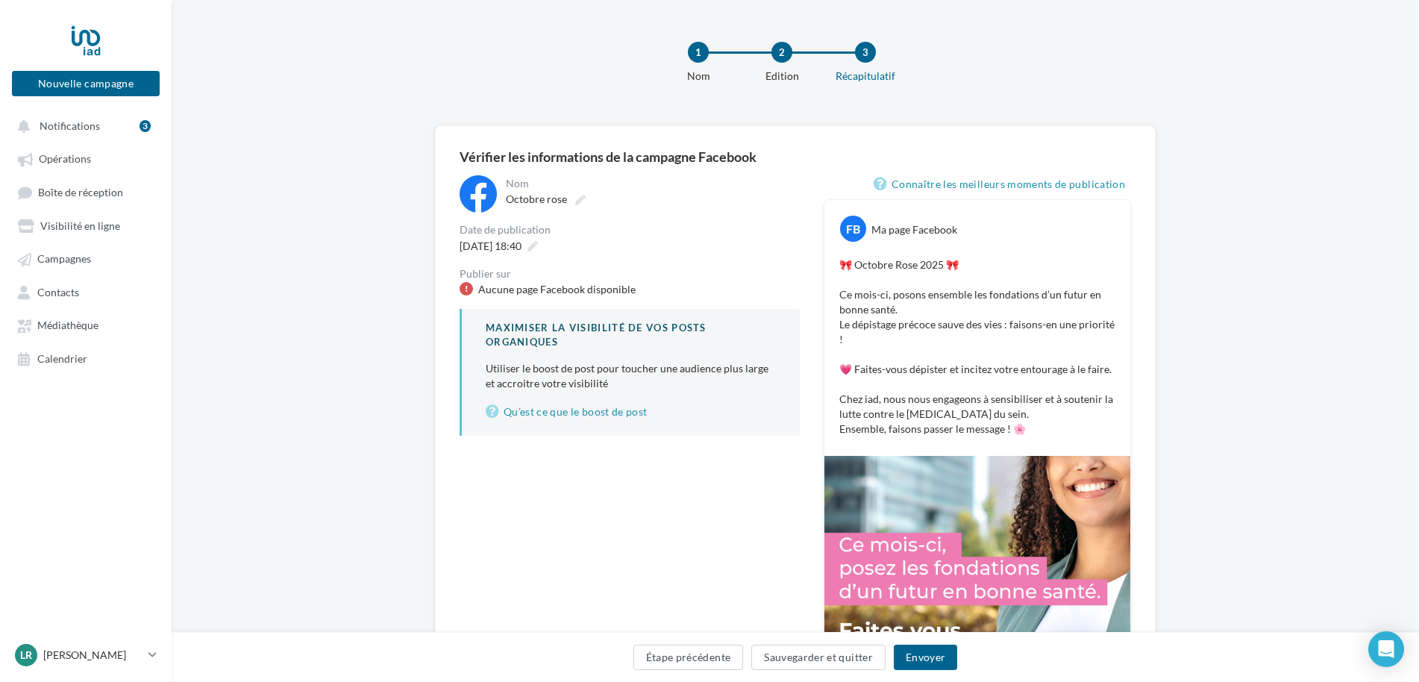
click at [465, 285] on div at bounding box center [466, 288] width 13 height 13
click at [477, 284] on div "Aucune page Facebook disponible" at bounding box center [630, 289] width 340 height 15
drag, startPoint x: 477, startPoint y: 284, endPoint x: 507, endPoint y: 291, distance: 31.3
click at [507, 291] on div "Aucune page Facebook disponible" at bounding box center [630, 289] width 340 height 15
drag, startPoint x: 507, startPoint y: 291, endPoint x: 513, endPoint y: 277, distance: 15.1
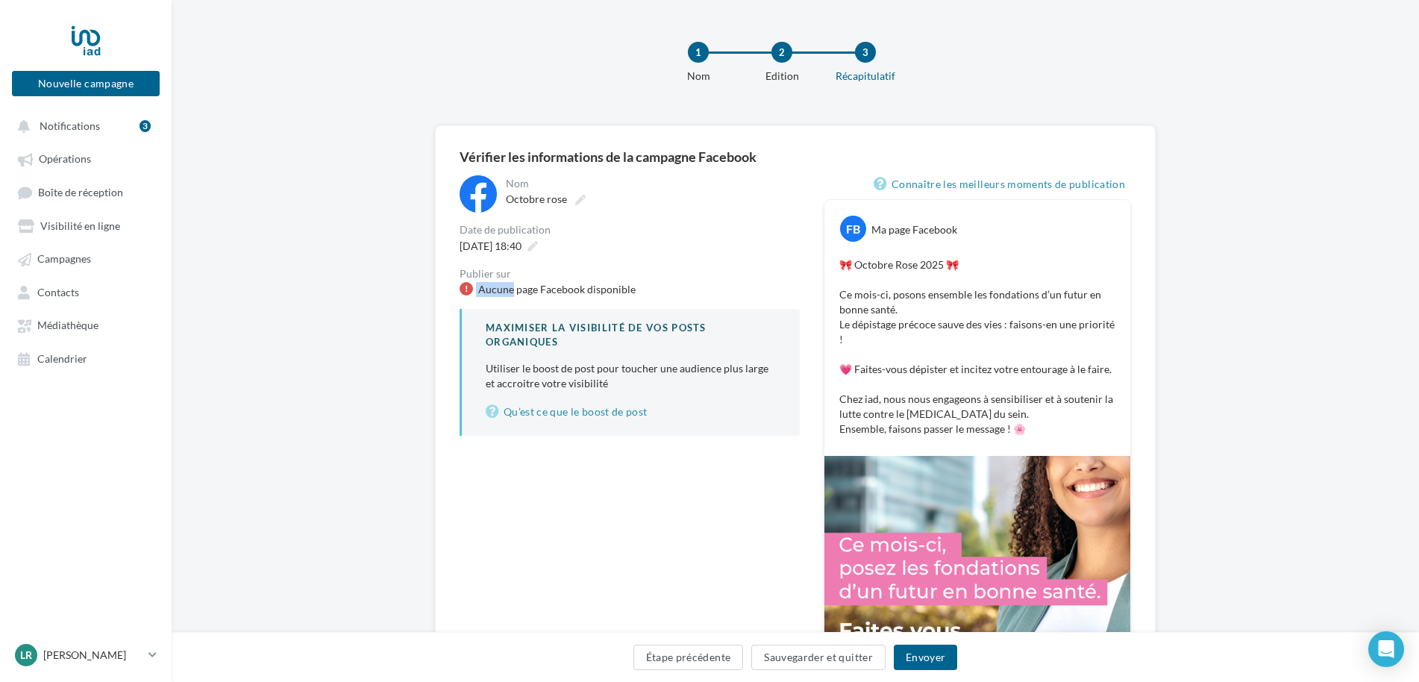
click at [513, 279] on div "Publier sur Aucune page Facebook disponible" at bounding box center [630, 283] width 340 height 28
click at [515, 272] on div "Publier sur" at bounding box center [630, 274] width 340 height 10
drag, startPoint x: 480, startPoint y: 288, endPoint x: 699, endPoint y: 283, distance: 219.4
click at [699, 283] on div "Aucune page Facebook disponible" at bounding box center [630, 289] width 340 height 15
click at [558, 264] on div "**********" at bounding box center [630, 305] width 340 height 260
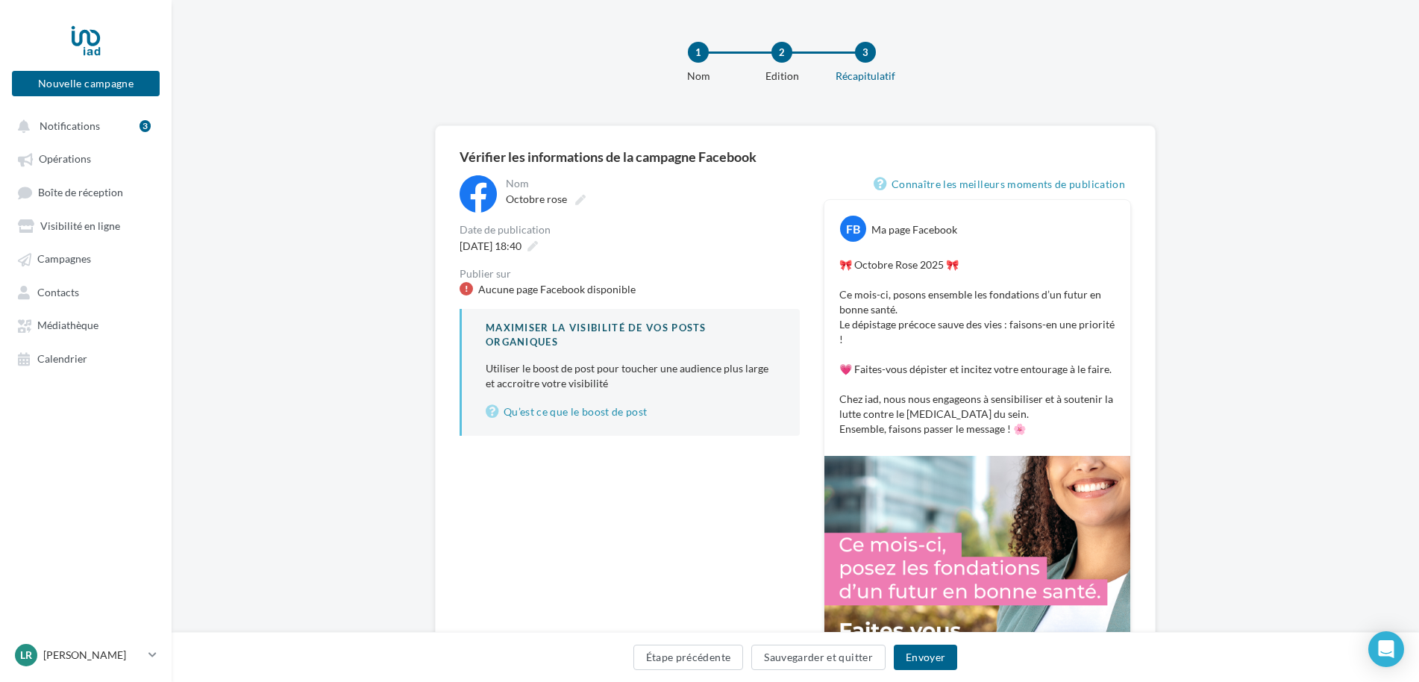
click at [487, 269] on div "Publier sur" at bounding box center [630, 274] width 340 height 10
click at [145, 125] on div "3" at bounding box center [145, 126] width 11 height 12
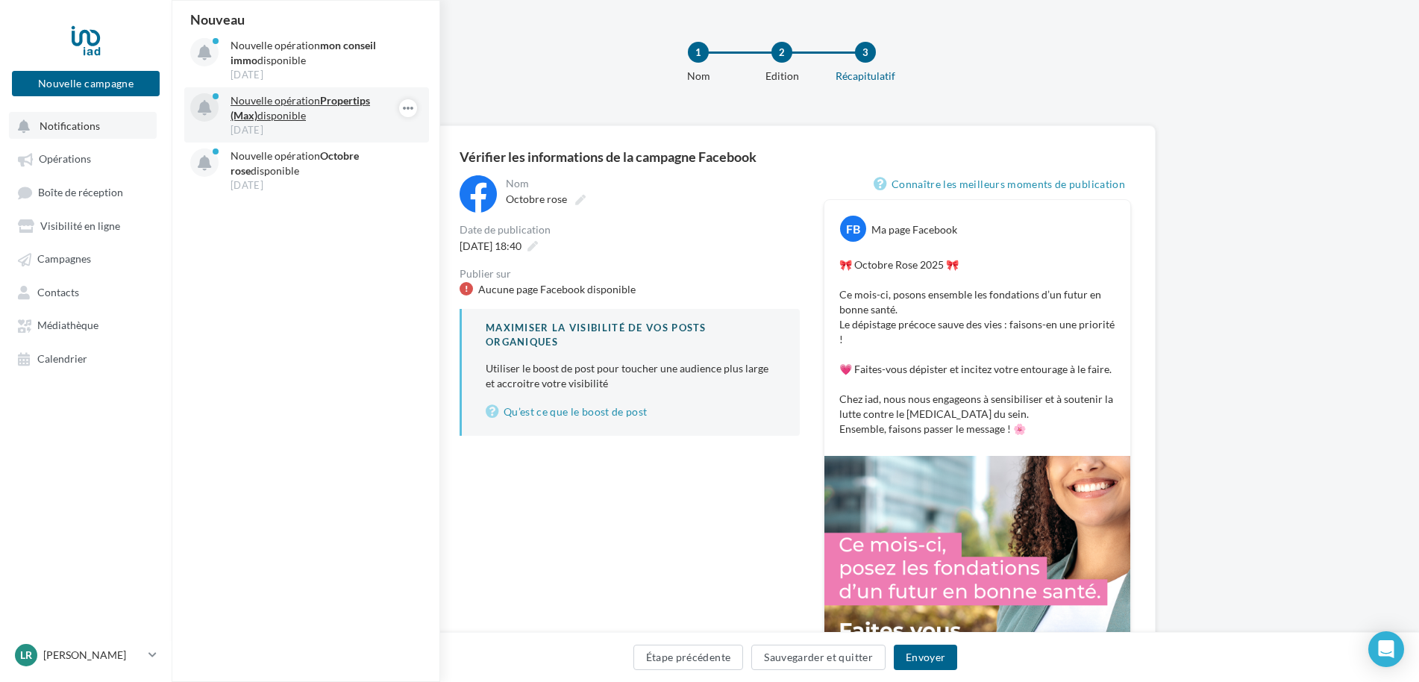
click at [249, 106] on p "Nouvelle opération Propertips (Max) disponible" at bounding box center [317, 108] width 173 height 30
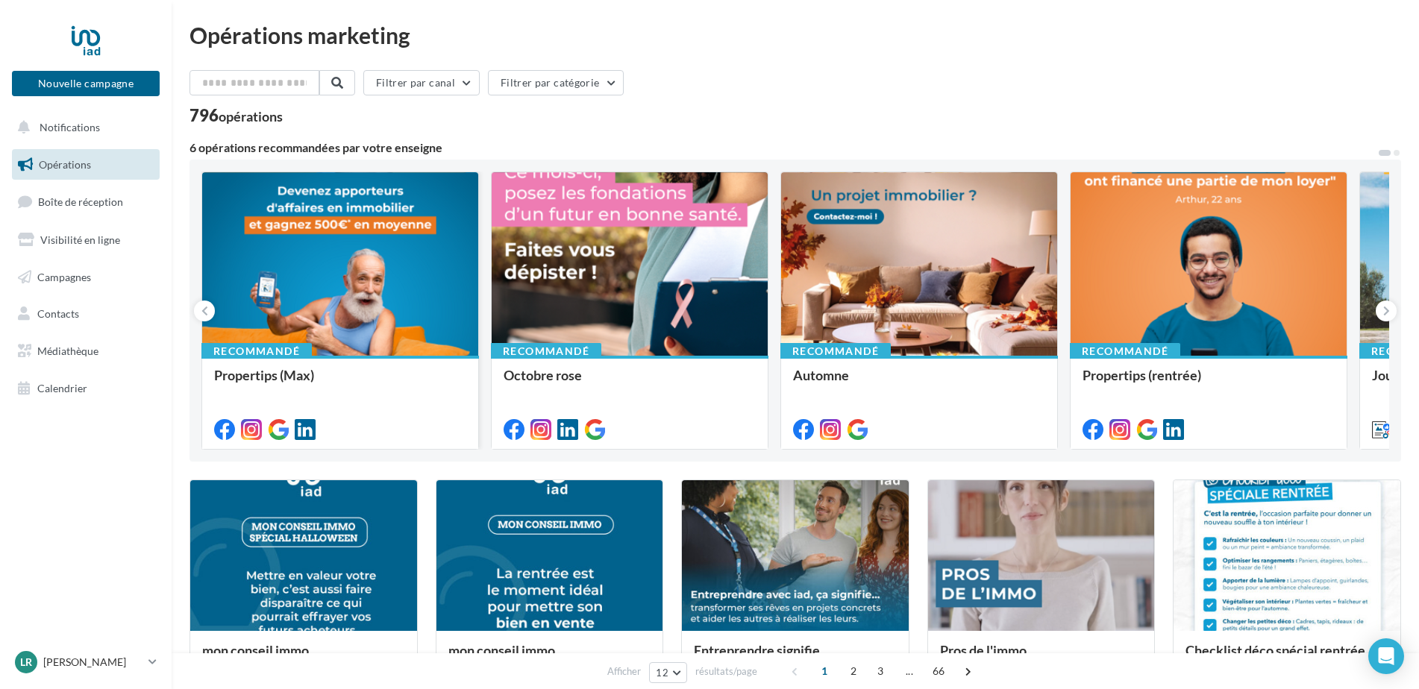
click at [337, 312] on div at bounding box center [340, 264] width 276 height 185
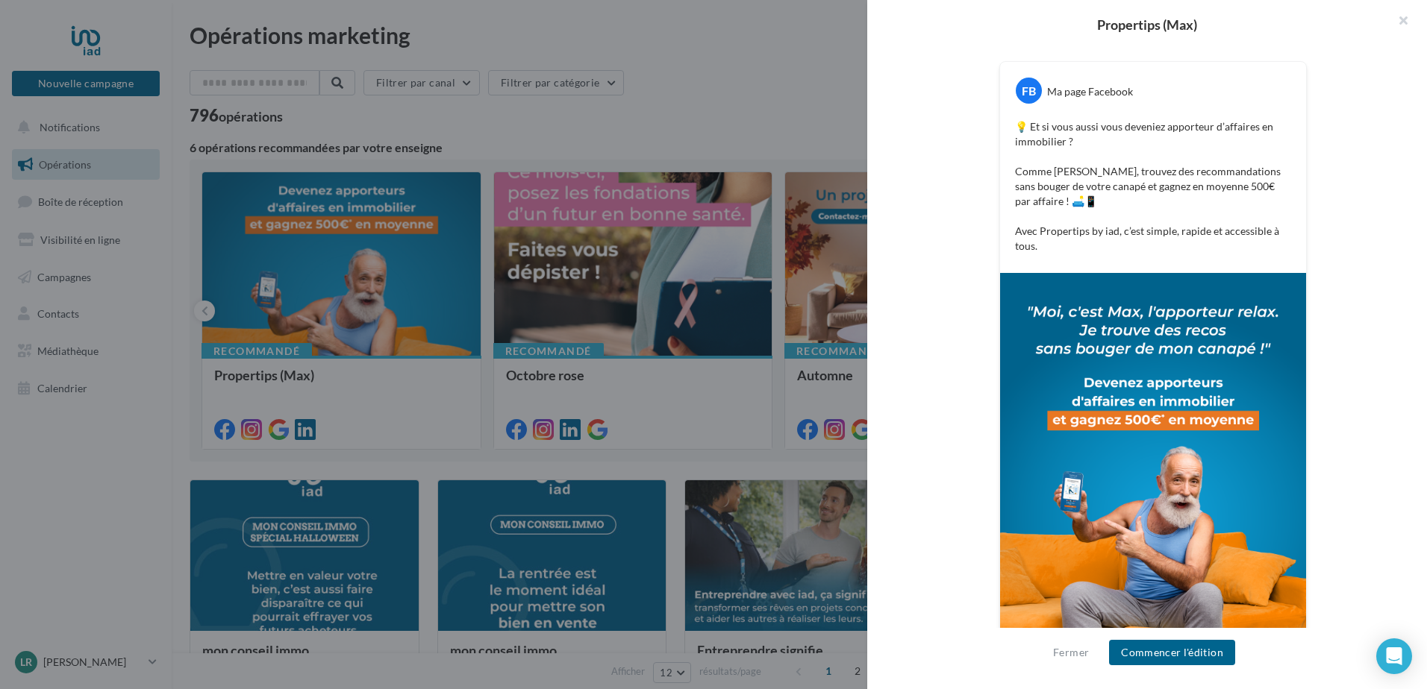
scroll to position [268, 0]
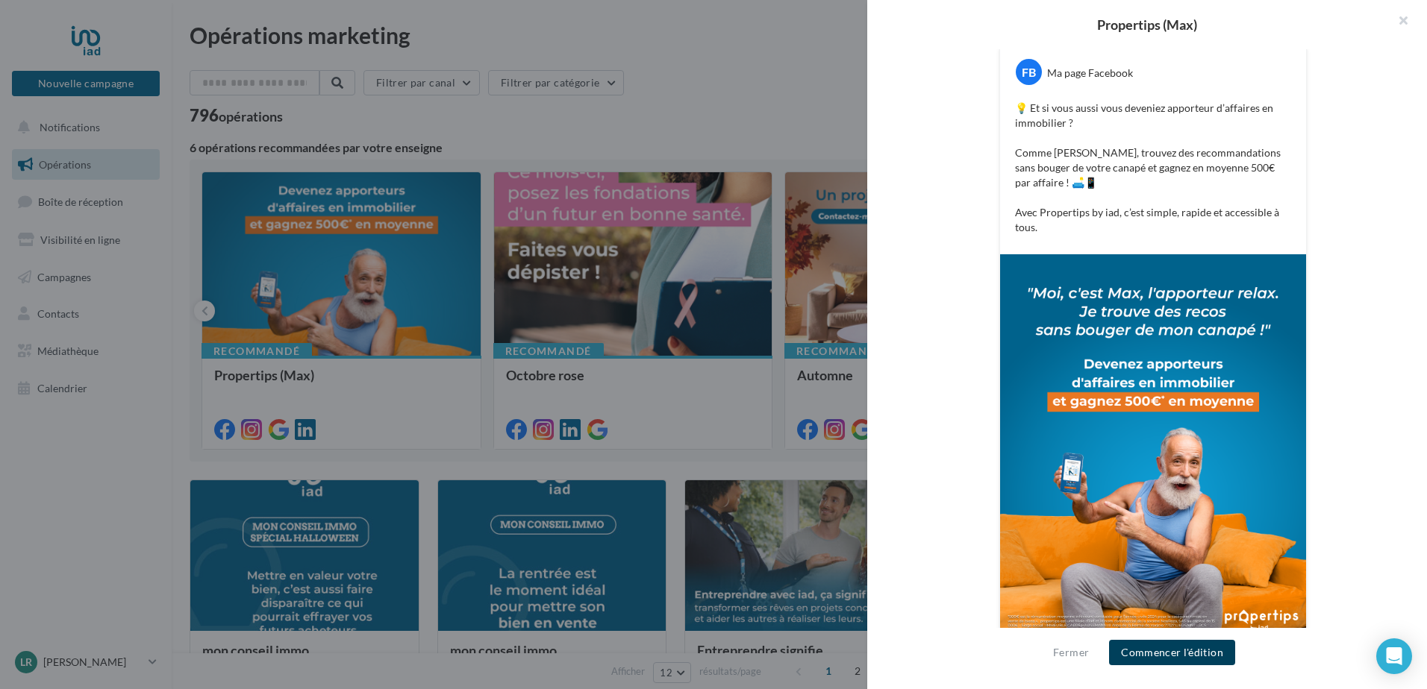
click at [1141, 646] on button "Commencer l'édition" at bounding box center [1172, 652] width 126 height 25
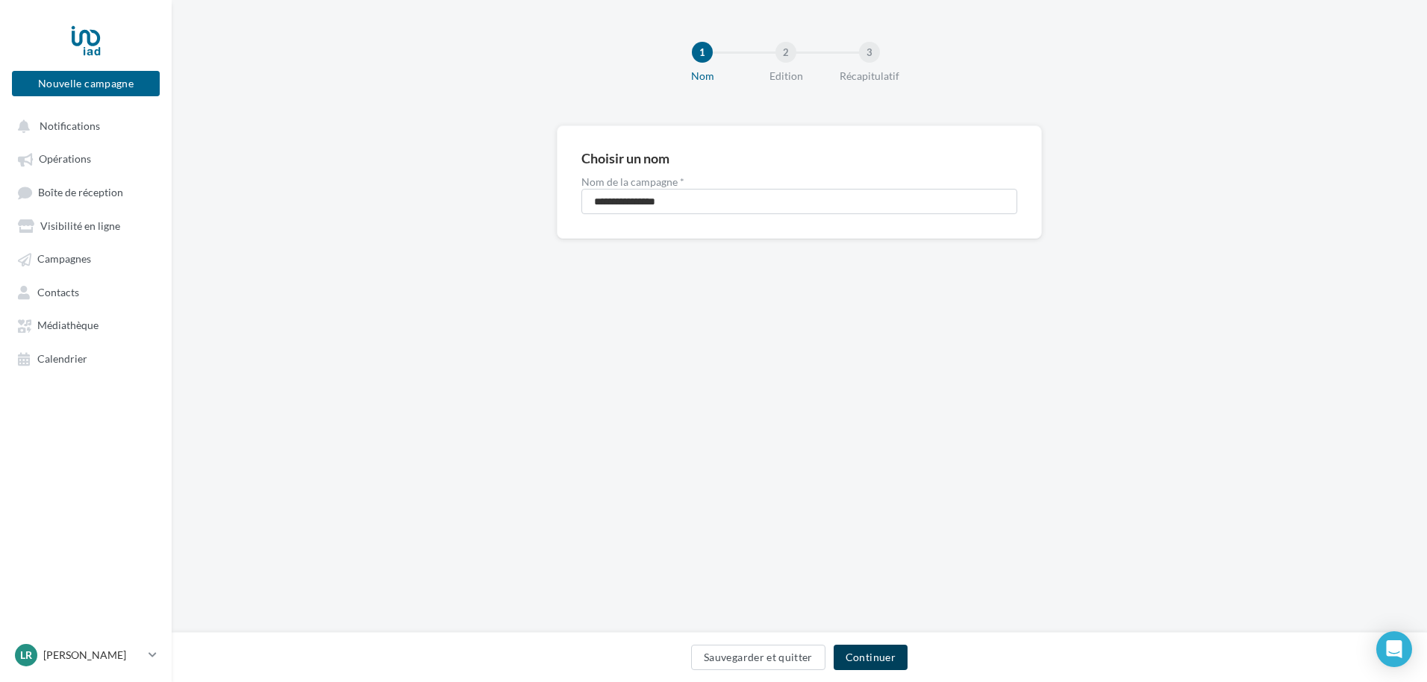
click at [855, 658] on button "Continuer" at bounding box center [870, 657] width 74 height 25
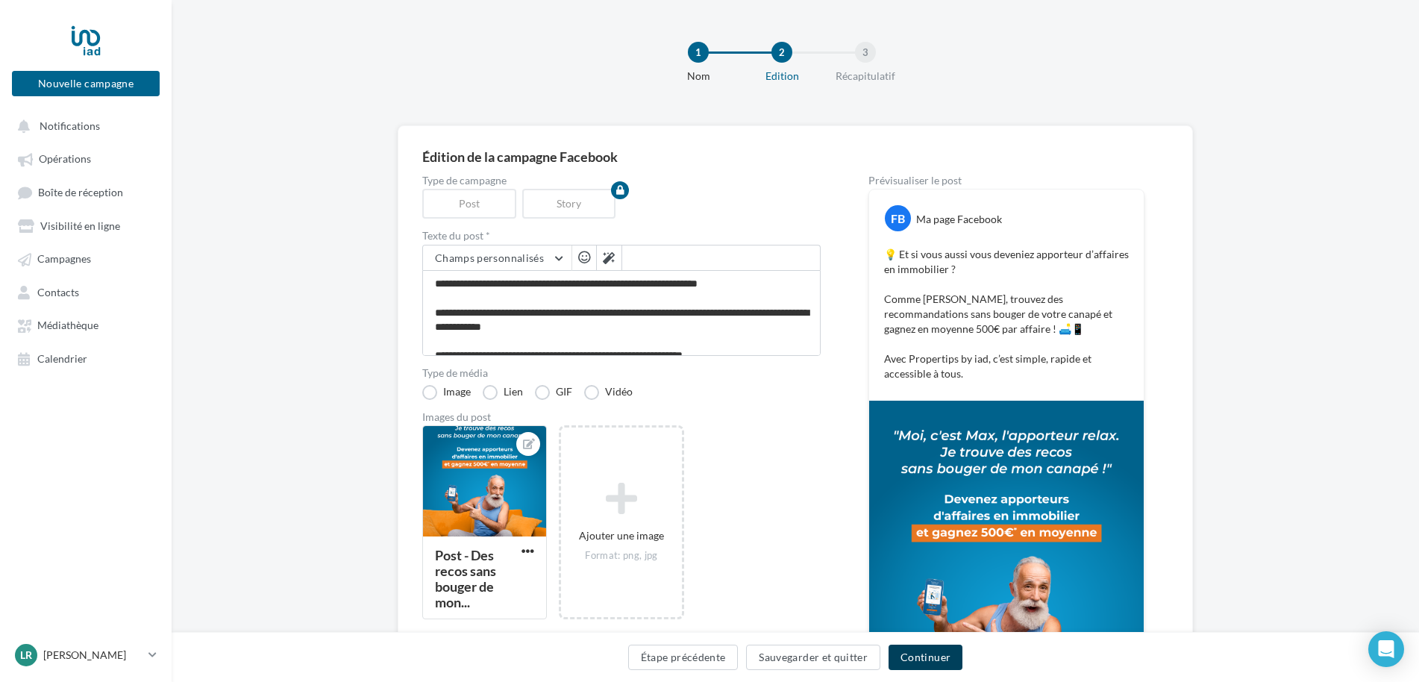
click at [947, 656] on button "Continuer" at bounding box center [926, 657] width 74 height 25
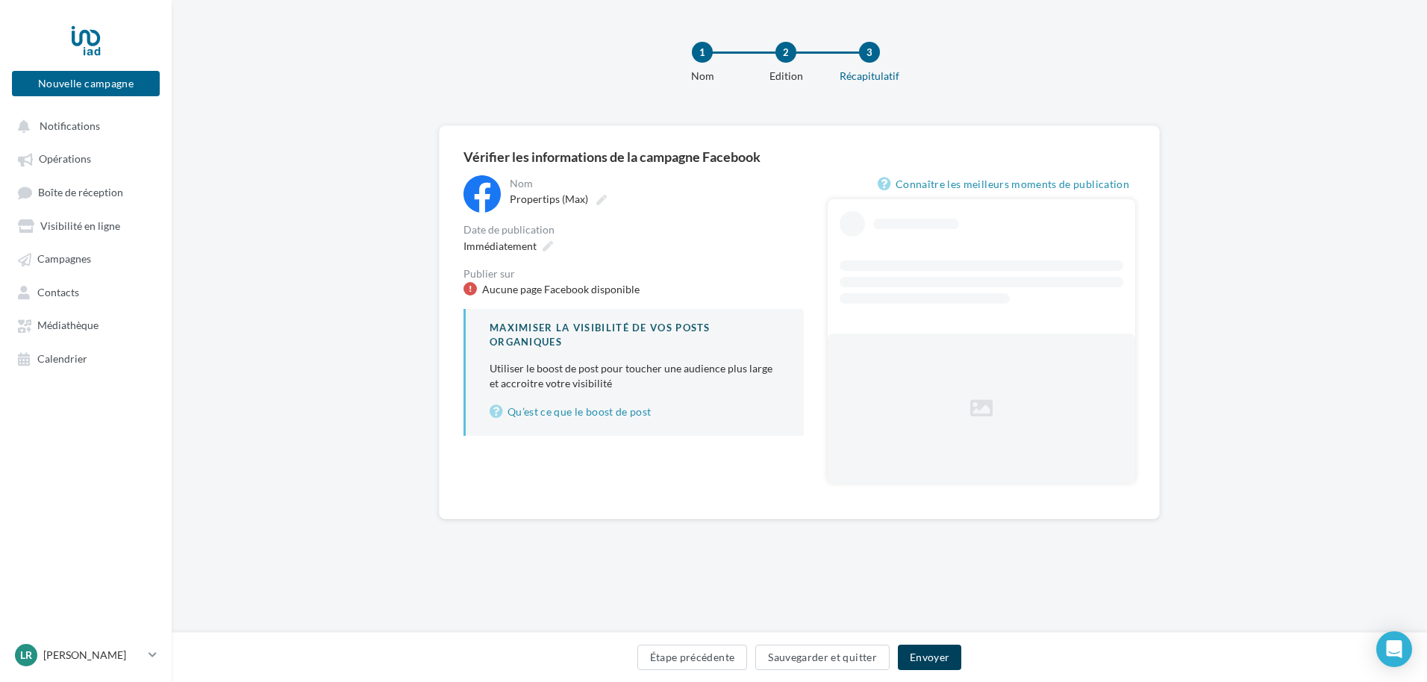
click at [945, 660] on button "Envoyer" at bounding box center [929, 657] width 63 height 25
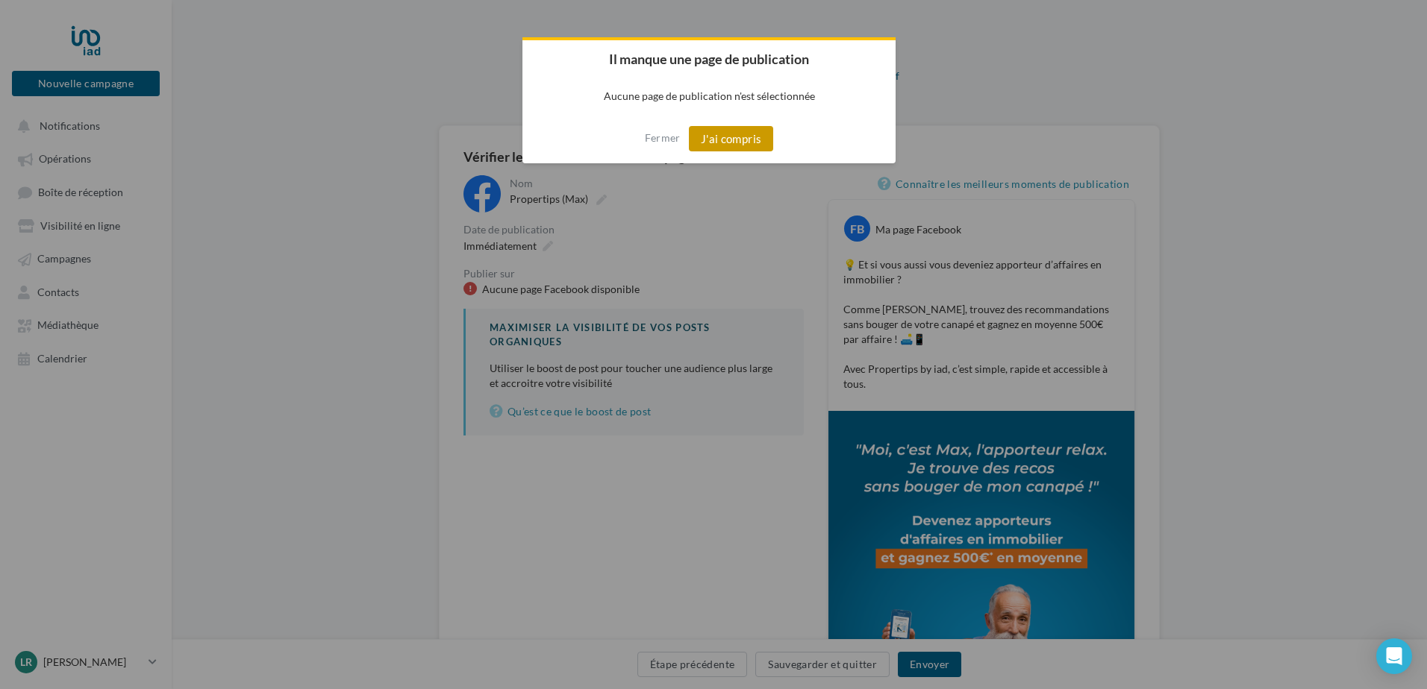
click at [717, 148] on button "J'ai compris" at bounding box center [731, 138] width 85 height 25
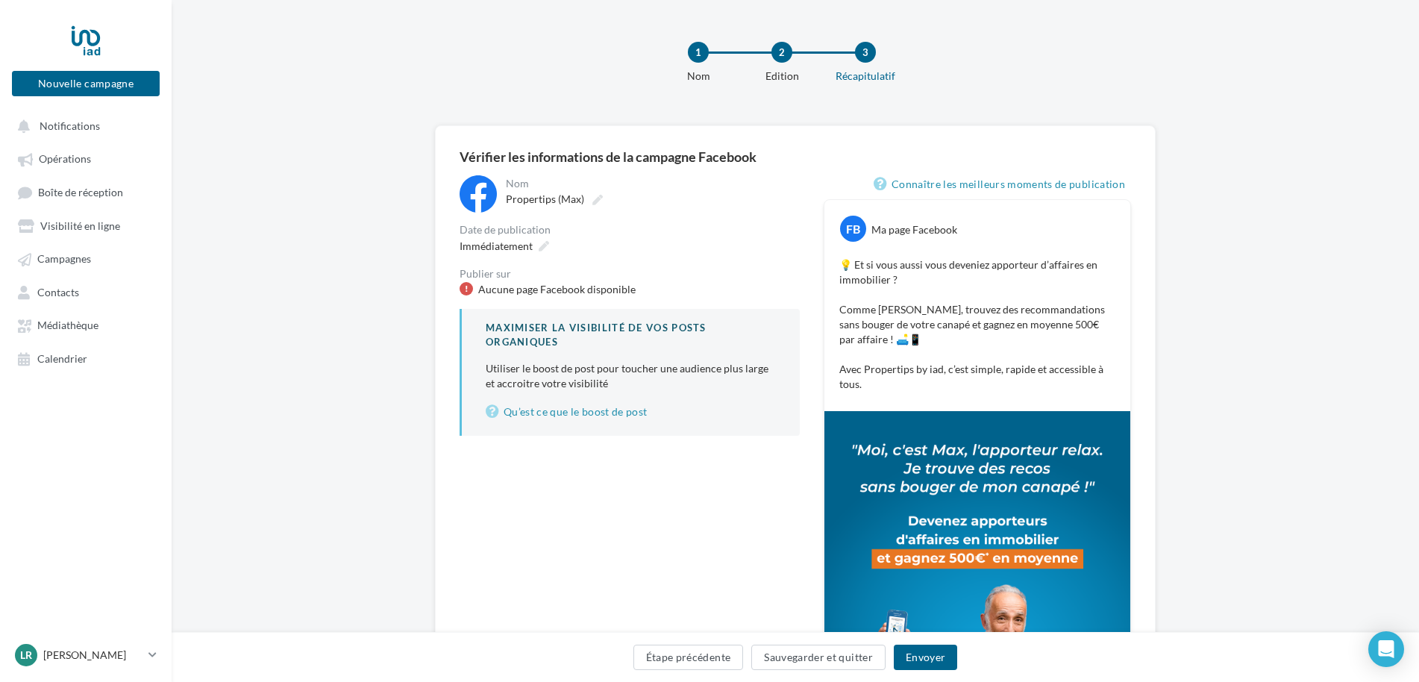
click at [519, 317] on div "Maximiser la visibilité de vos posts organiques Utiliser le boost de post pour …" at bounding box center [630, 372] width 340 height 126
